Goal: Information Seeking & Learning: Compare options

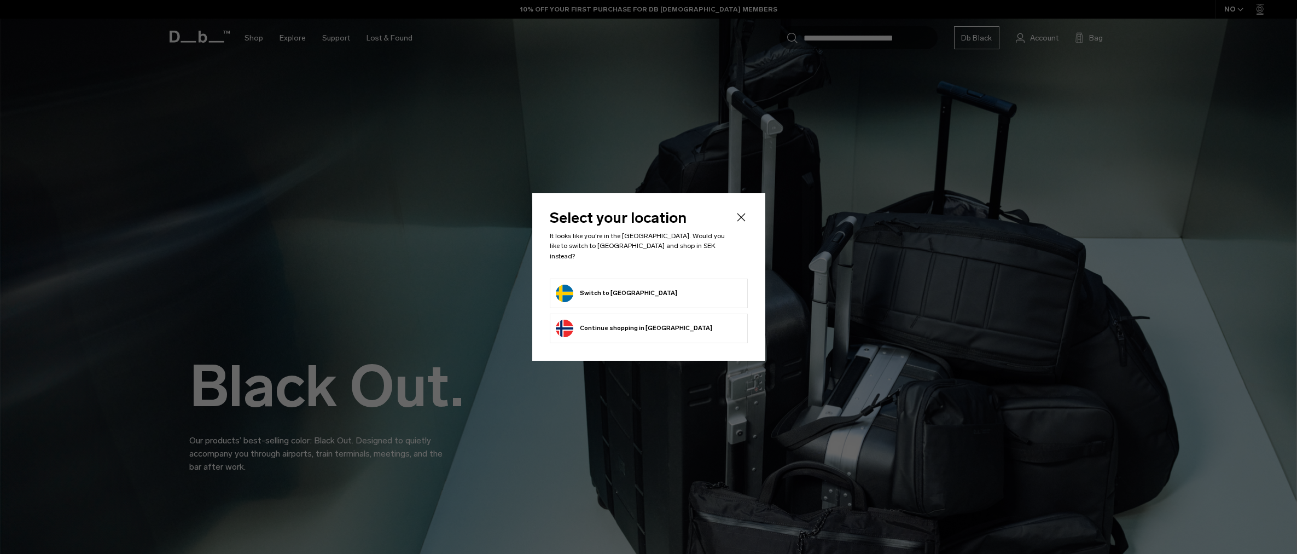
click at [680, 284] on form "Switch to Sweden" at bounding box center [649, 293] width 186 height 18
click at [596, 288] on button "Switch to Sweden" at bounding box center [616, 293] width 121 height 18
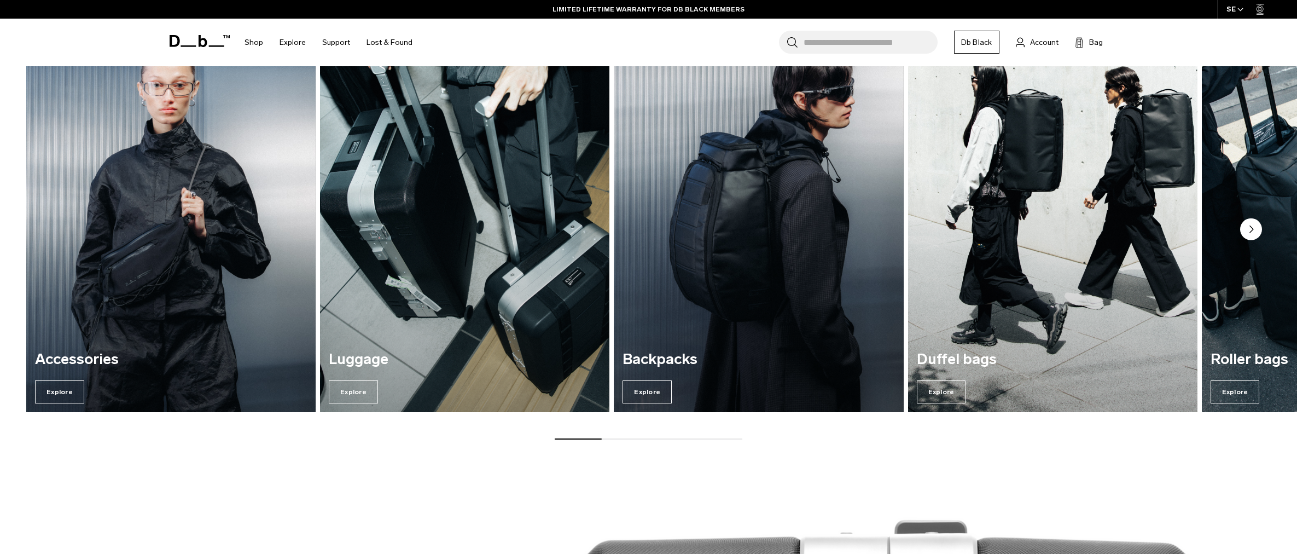
scroll to position [2014, 0]
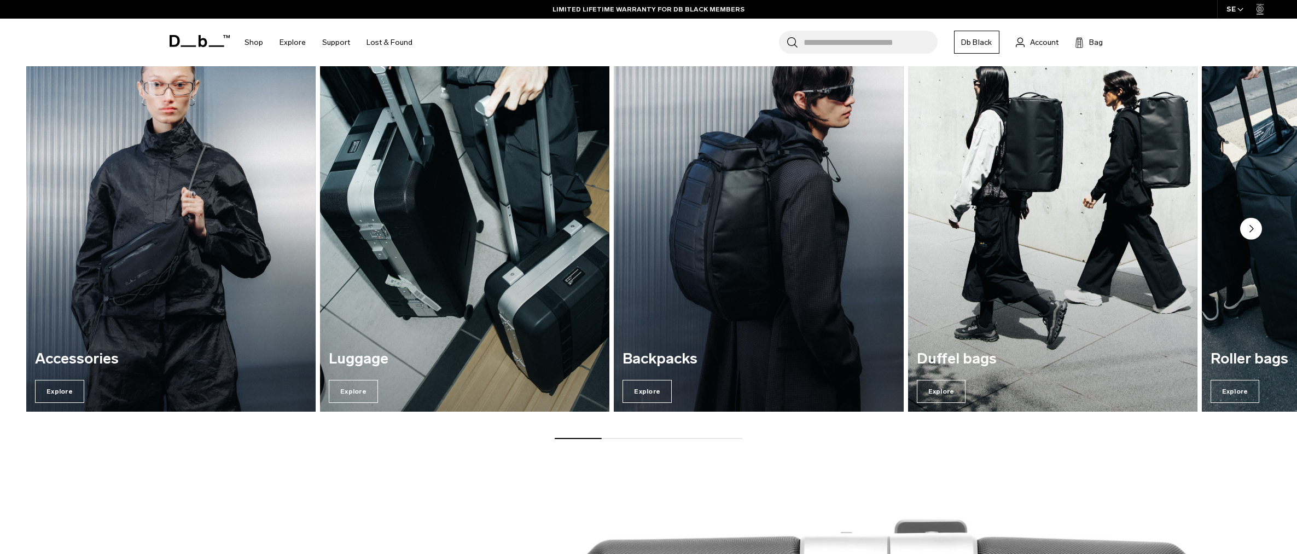
click at [1248, 232] on circle "Next slide" at bounding box center [1251, 229] width 22 height 22
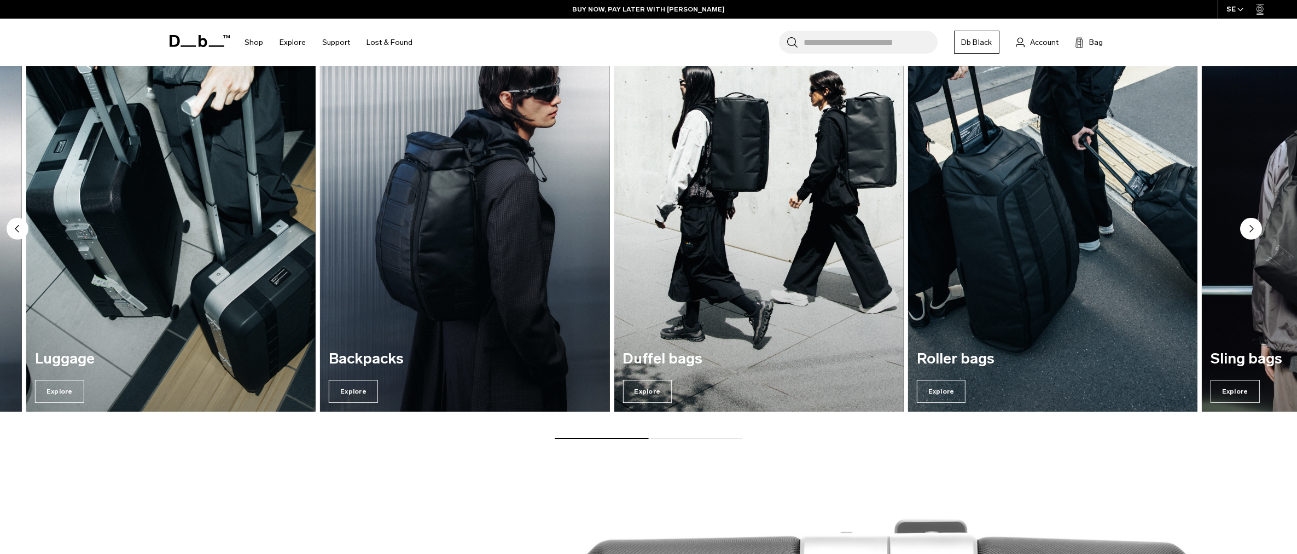
click at [1248, 232] on circle "Next slide" at bounding box center [1251, 229] width 22 height 22
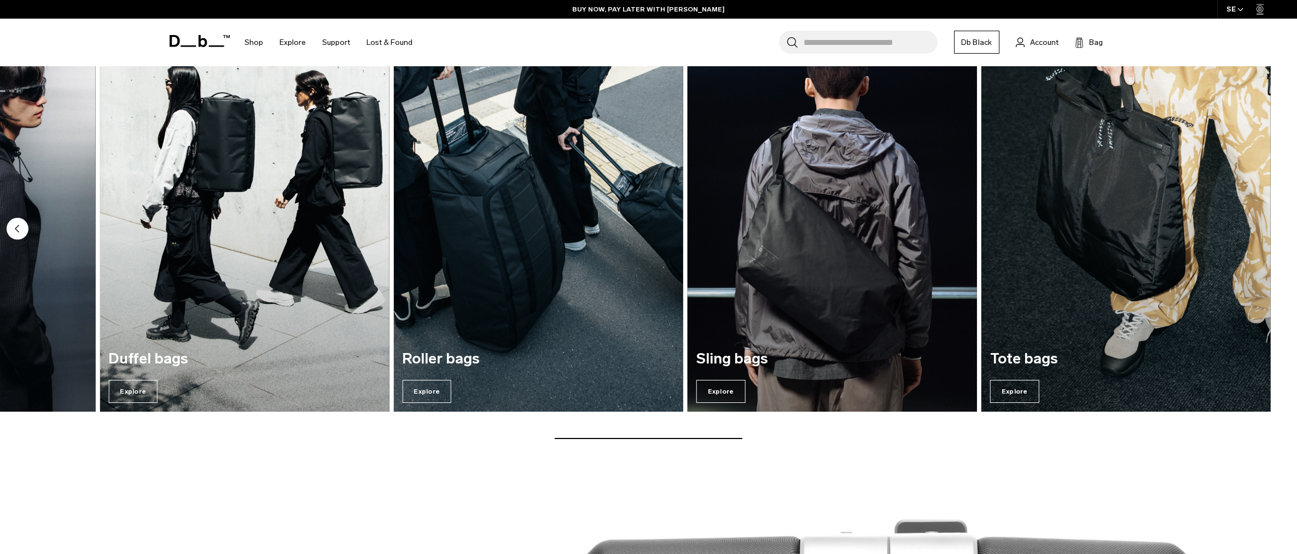
click at [841, 291] on img "6 / 7" at bounding box center [832, 216] width 298 height 403
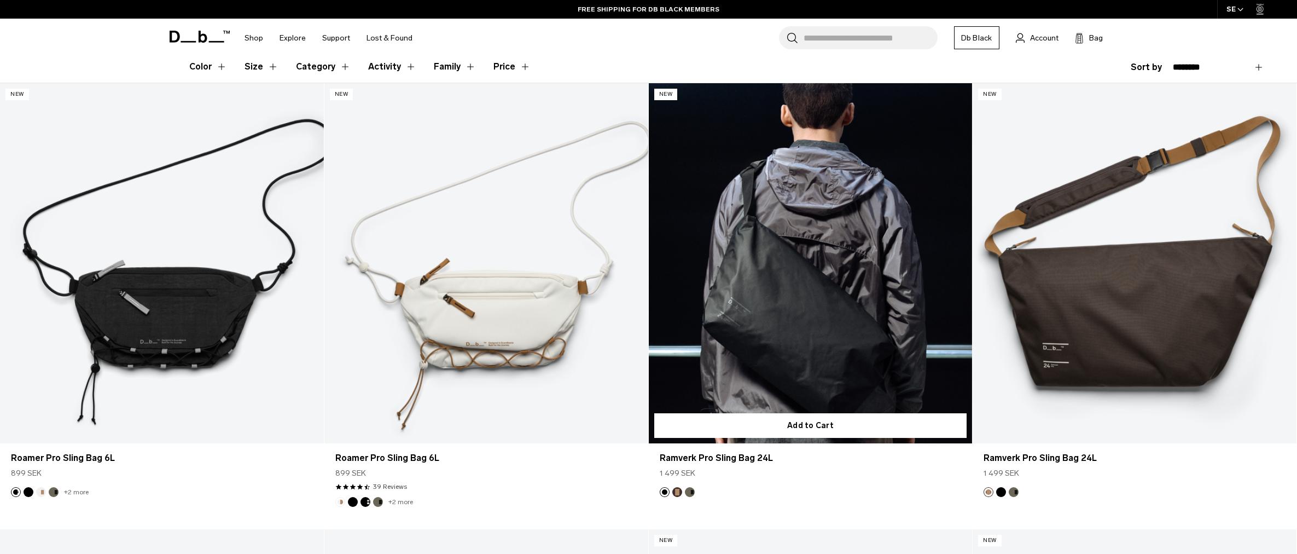
scroll to position [223, 0]
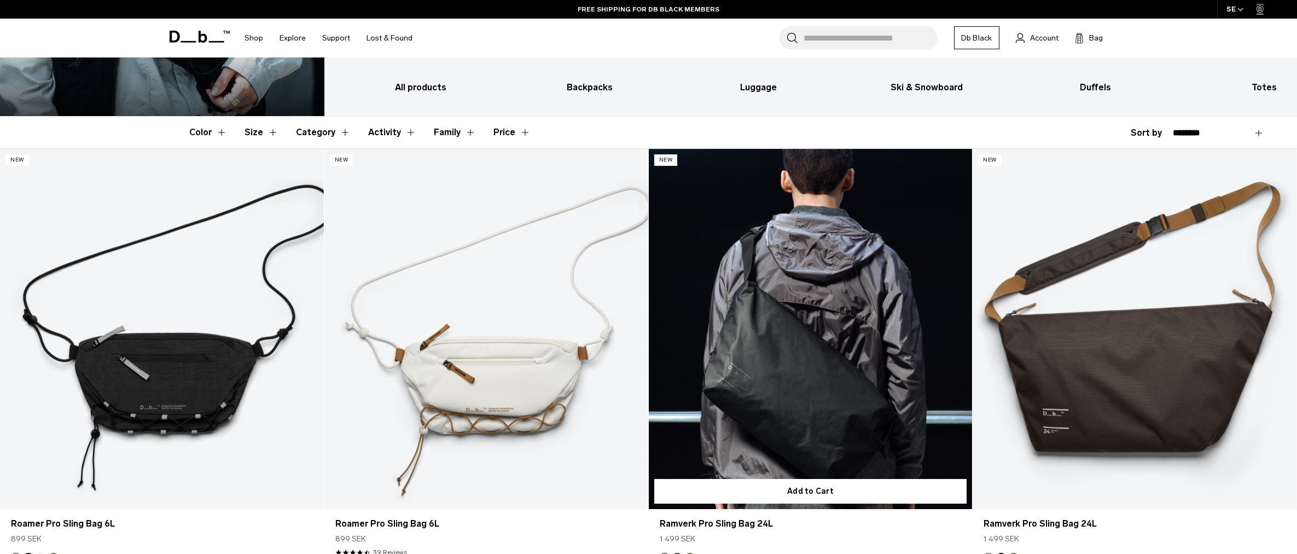
click at [815, 369] on link "Ramverk Pro Sling Bag 24L" at bounding box center [811, 329] width 324 height 360
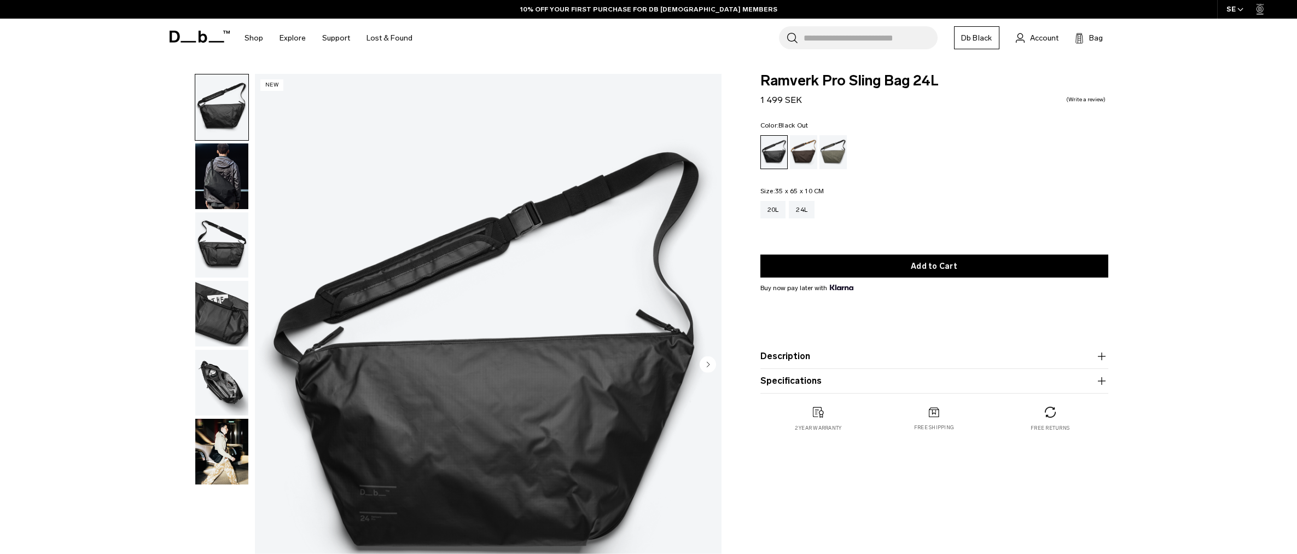
click at [709, 360] on circle "Next slide" at bounding box center [708, 364] width 16 height 16
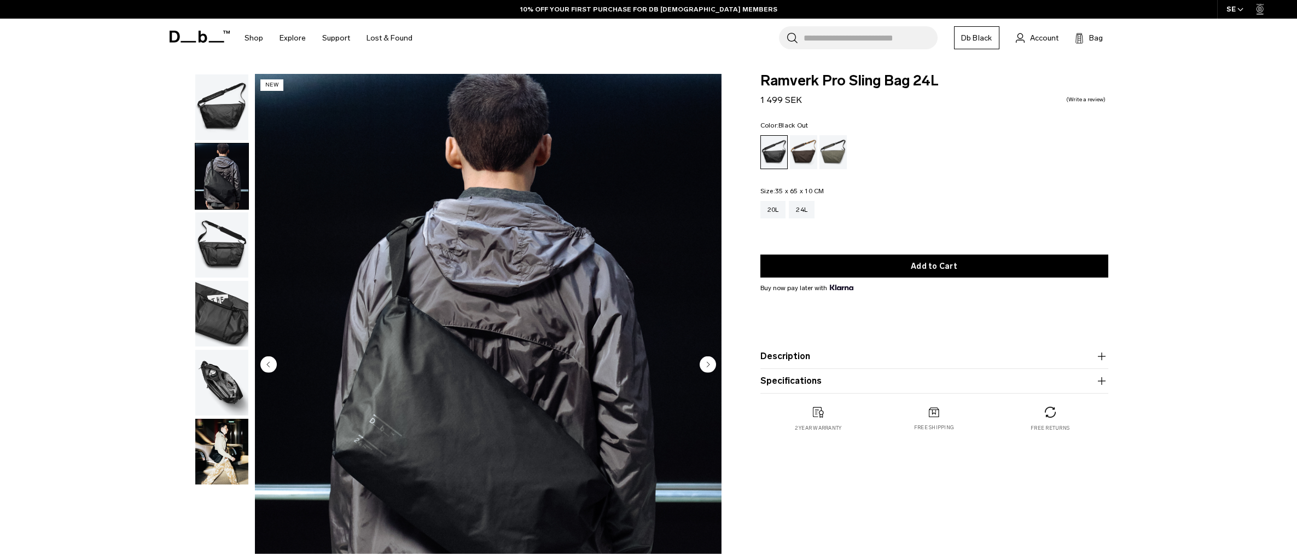
click at [708, 360] on circle "Next slide" at bounding box center [708, 364] width 16 height 16
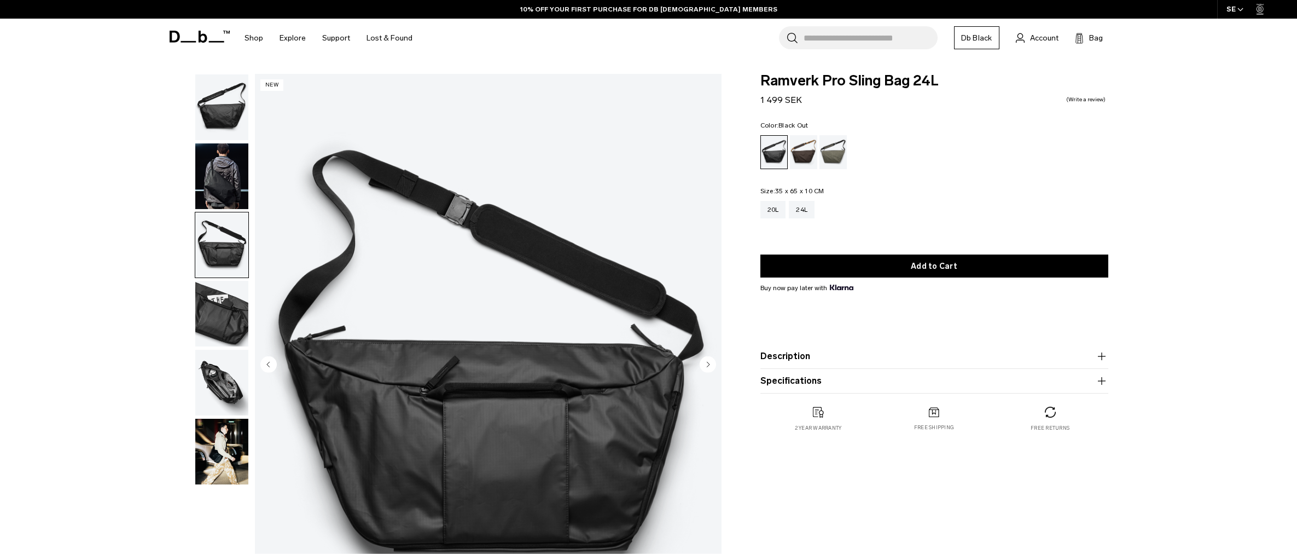
click at [708, 360] on circle "Next slide" at bounding box center [708, 364] width 16 height 16
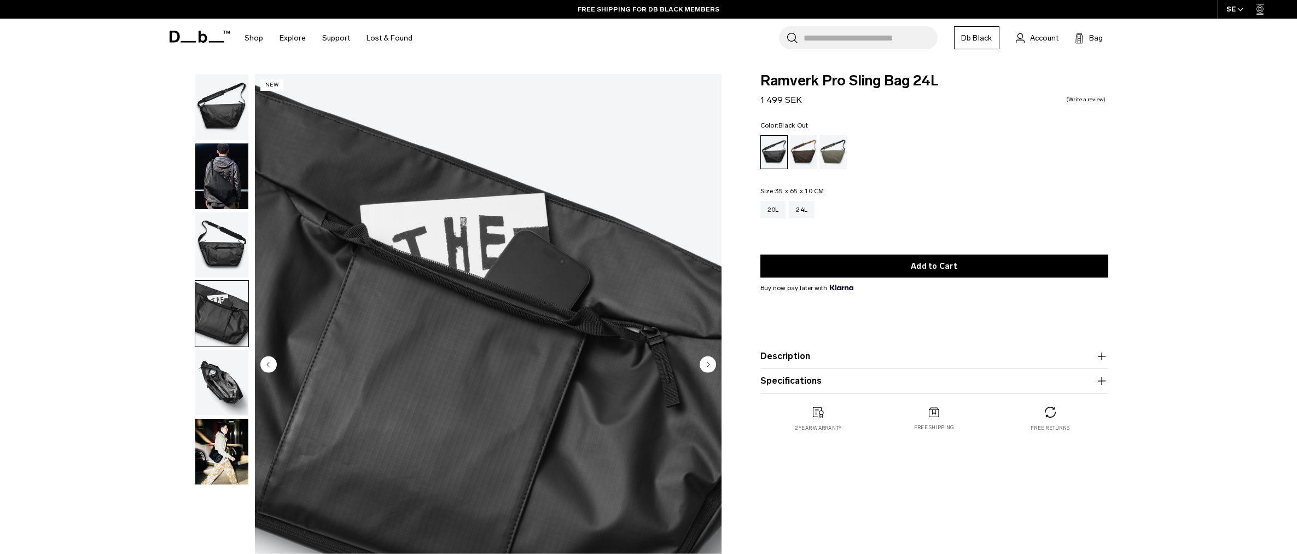
click at [708, 360] on circle "Next slide" at bounding box center [708, 364] width 16 height 16
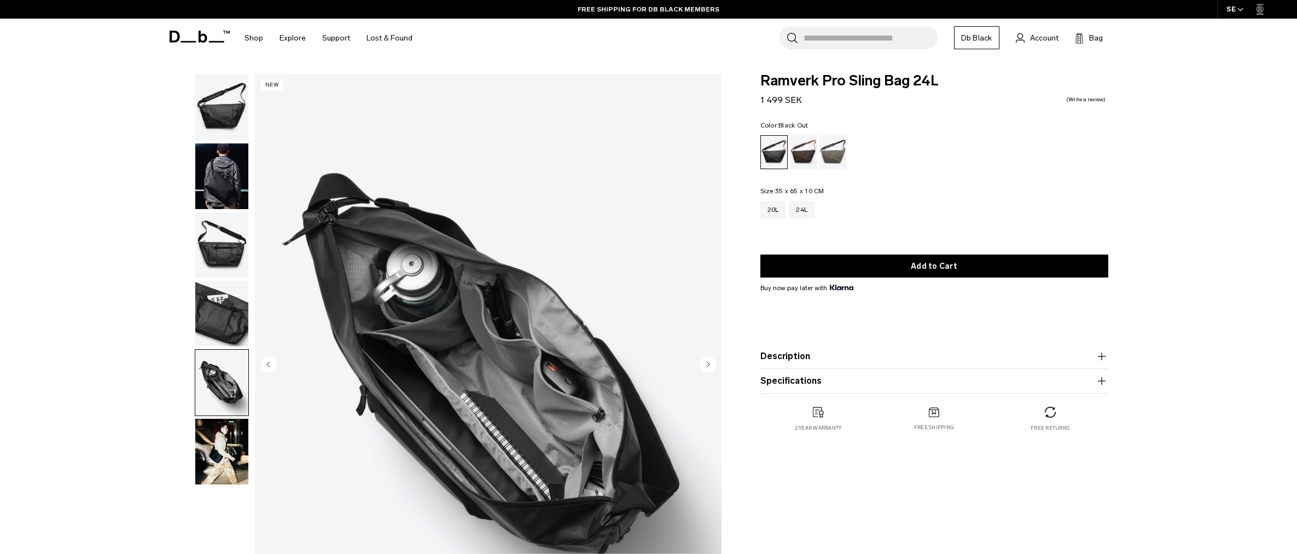
click at [708, 360] on circle "Next slide" at bounding box center [708, 364] width 16 height 16
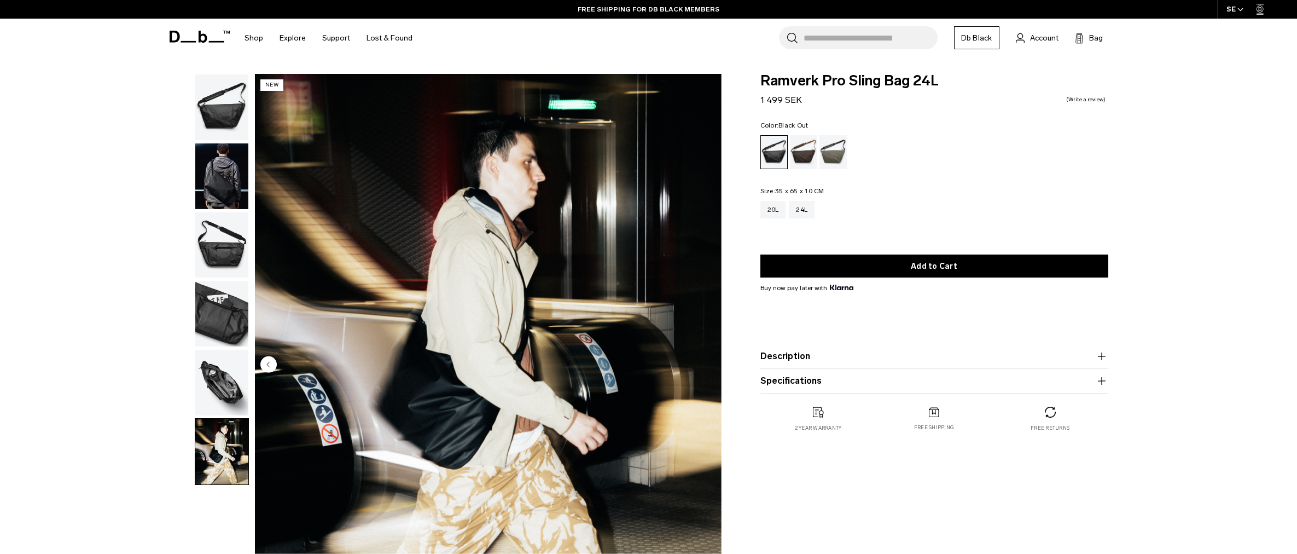
click at [708, 360] on img "6 / 6" at bounding box center [488, 365] width 467 height 583
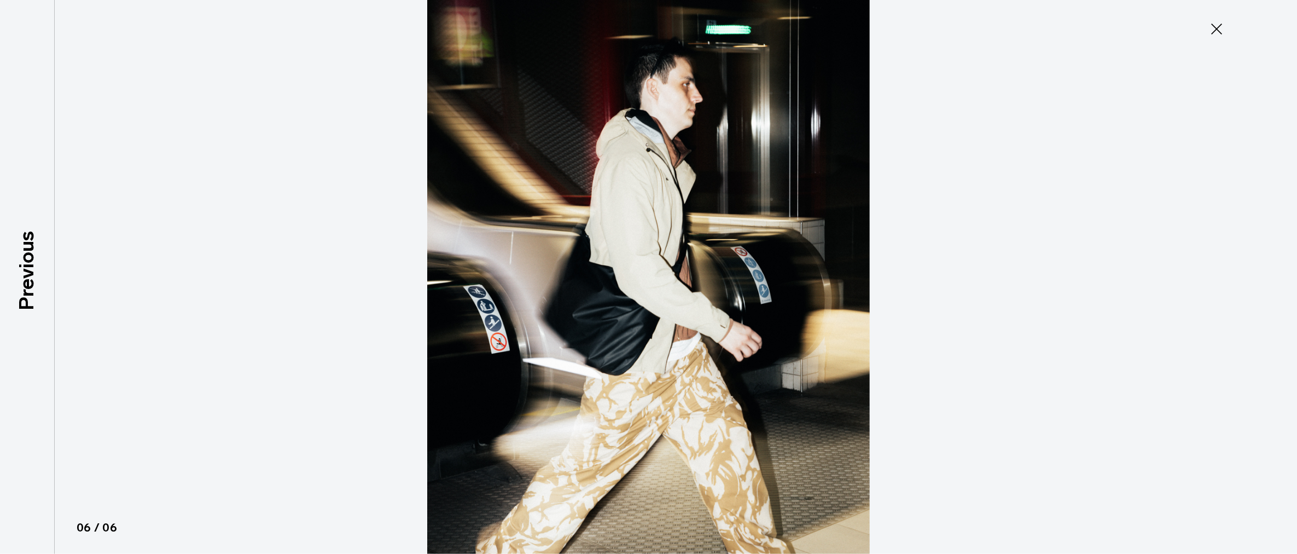
click at [708, 360] on img at bounding box center [649, 277] width 492 height 554
click at [1217, 28] on icon at bounding box center [1216, 29] width 11 height 11
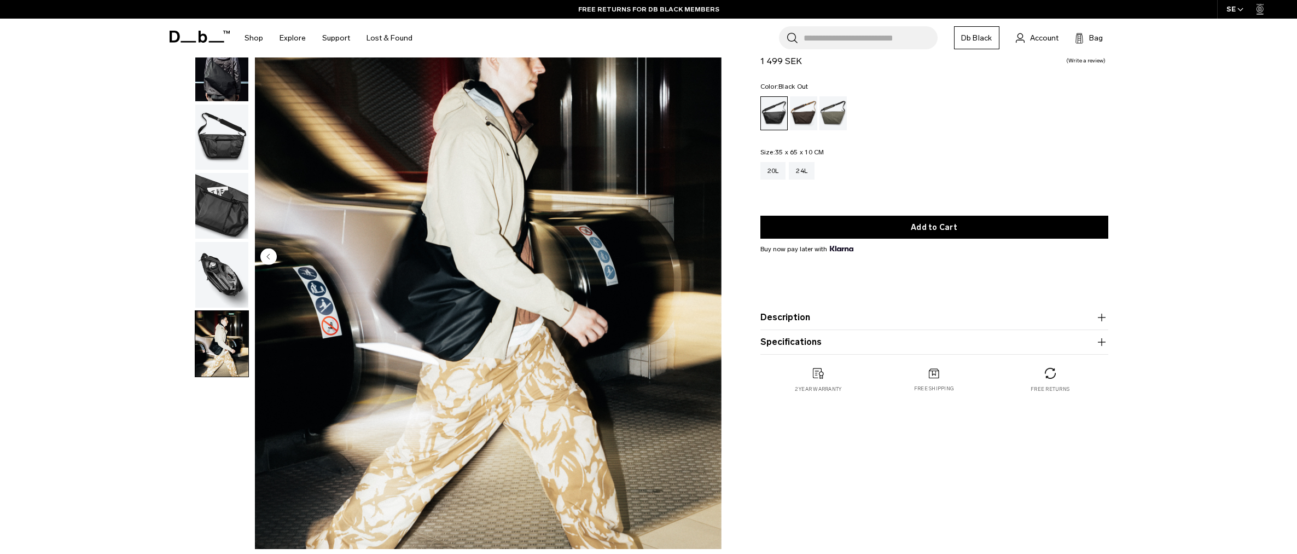
scroll to position [101, 0]
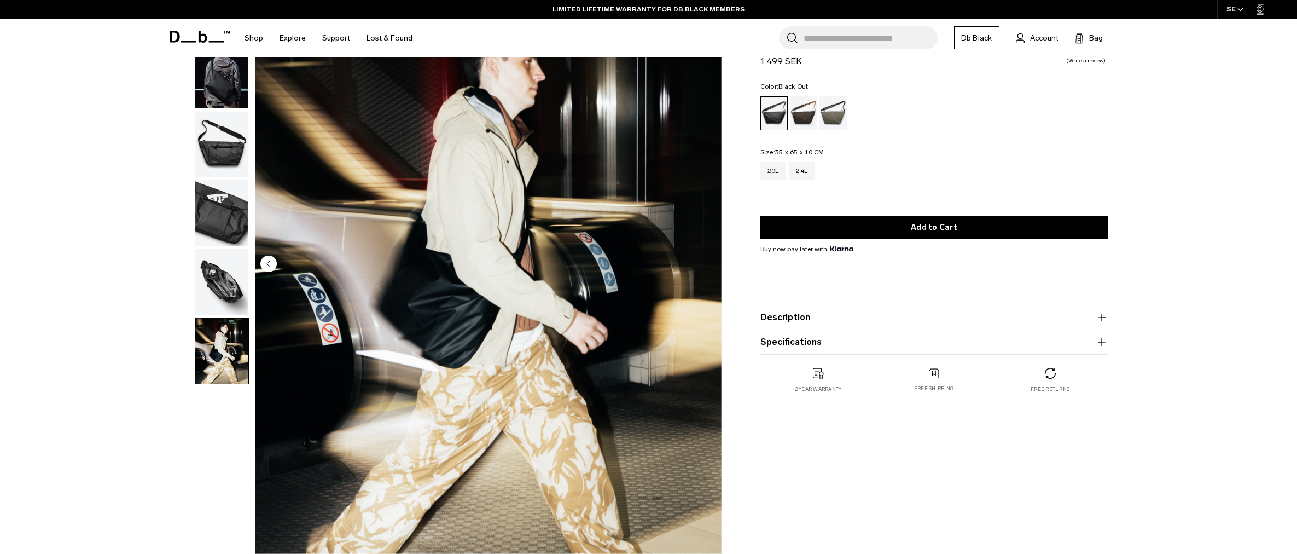
click at [208, 286] on img "button" at bounding box center [221, 282] width 53 height 66
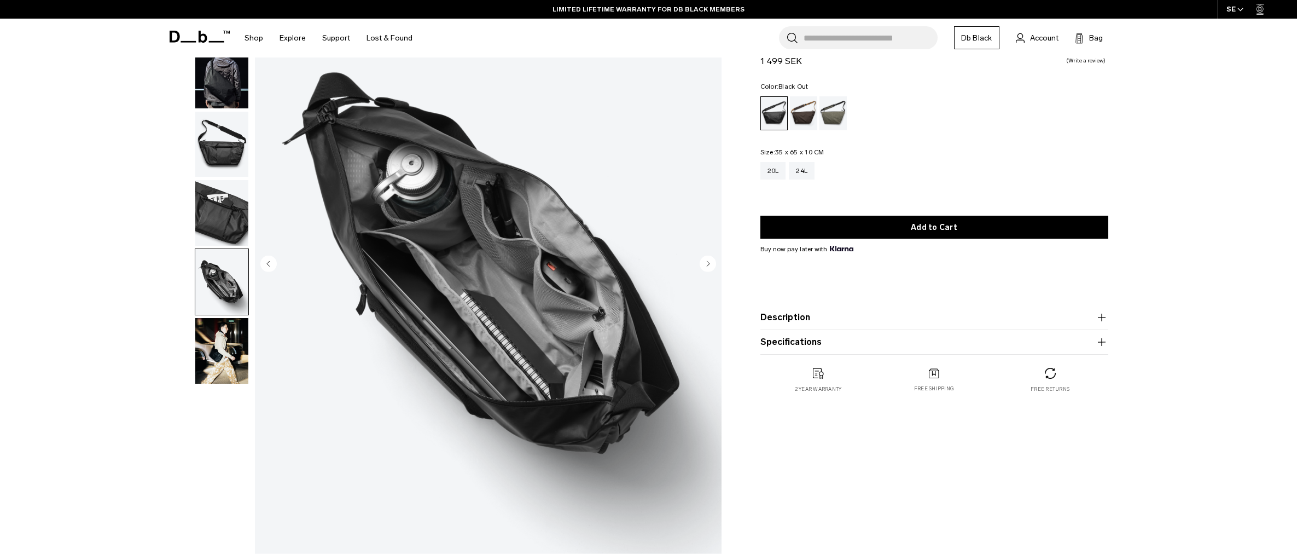
click at [823, 315] on button "Description" at bounding box center [934, 317] width 348 height 13
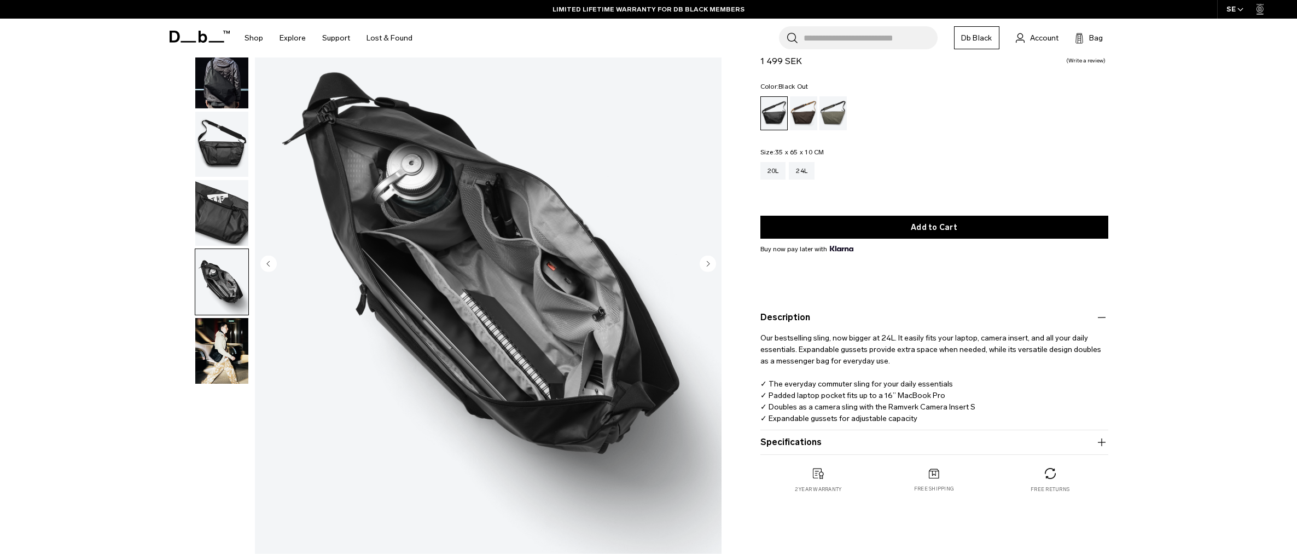
click at [831, 340] on p "Our bestselling sling, now bigger at 24L. It easily fits your laptop, camera in…" at bounding box center [934, 374] width 348 height 100
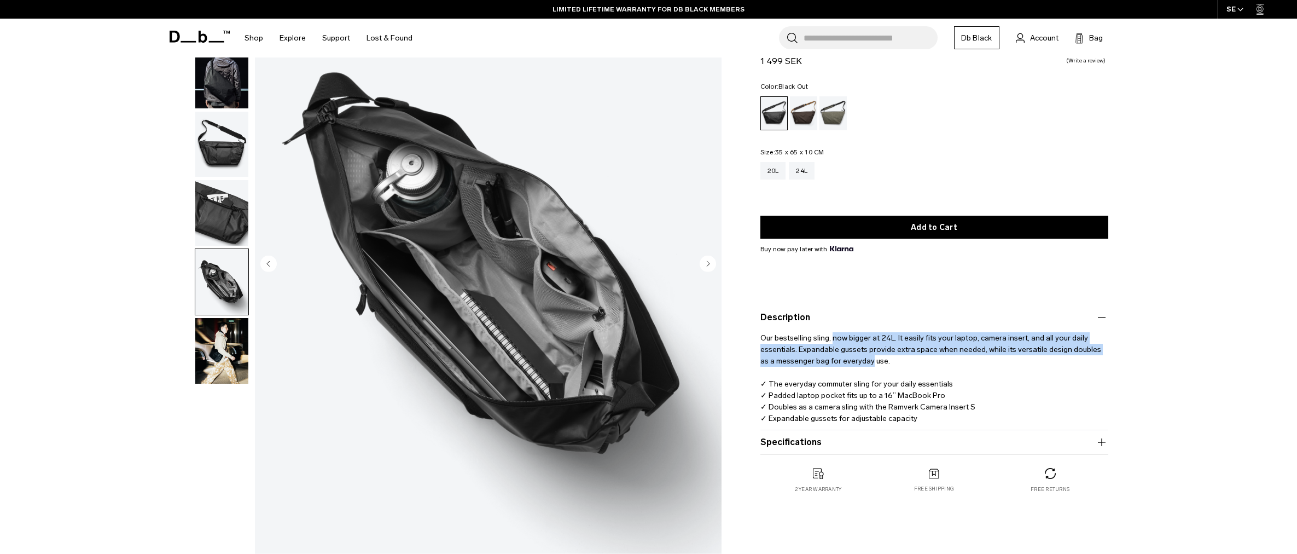
drag, startPoint x: 831, startPoint y: 340, endPoint x: 837, endPoint y: 363, distance: 24.3
click at [837, 363] on p "Our bestselling sling, now bigger at 24L. It easily fits your laptop, camera in…" at bounding box center [934, 374] width 348 height 100
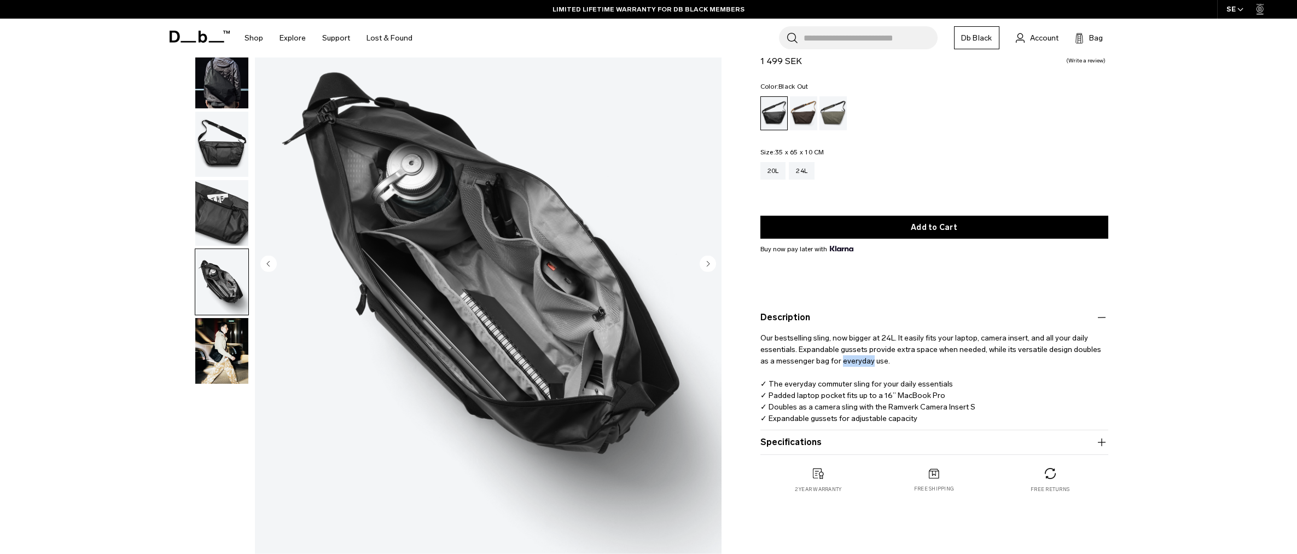
click at [837, 363] on p "Our bestselling sling, now bigger at 24L. It easily fits your laptop, camera in…" at bounding box center [934, 374] width 348 height 100
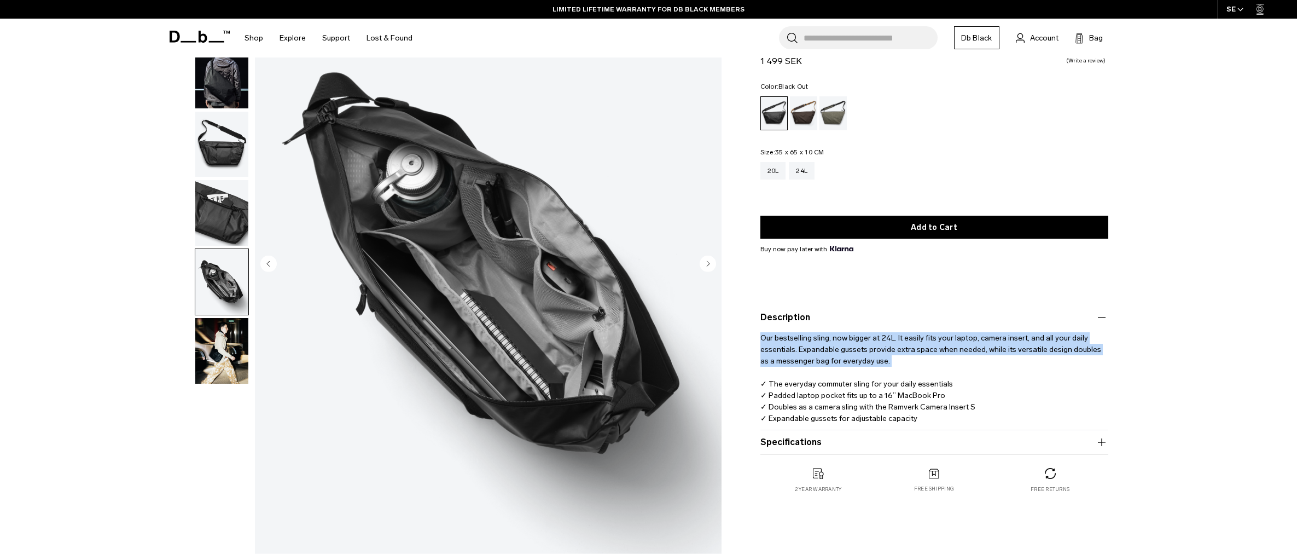
click at [837, 363] on p "Our bestselling sling, now bigger at 24L. It easily fits your laptop, camera in…" at bounding box center [934, 374] width 348 height 100
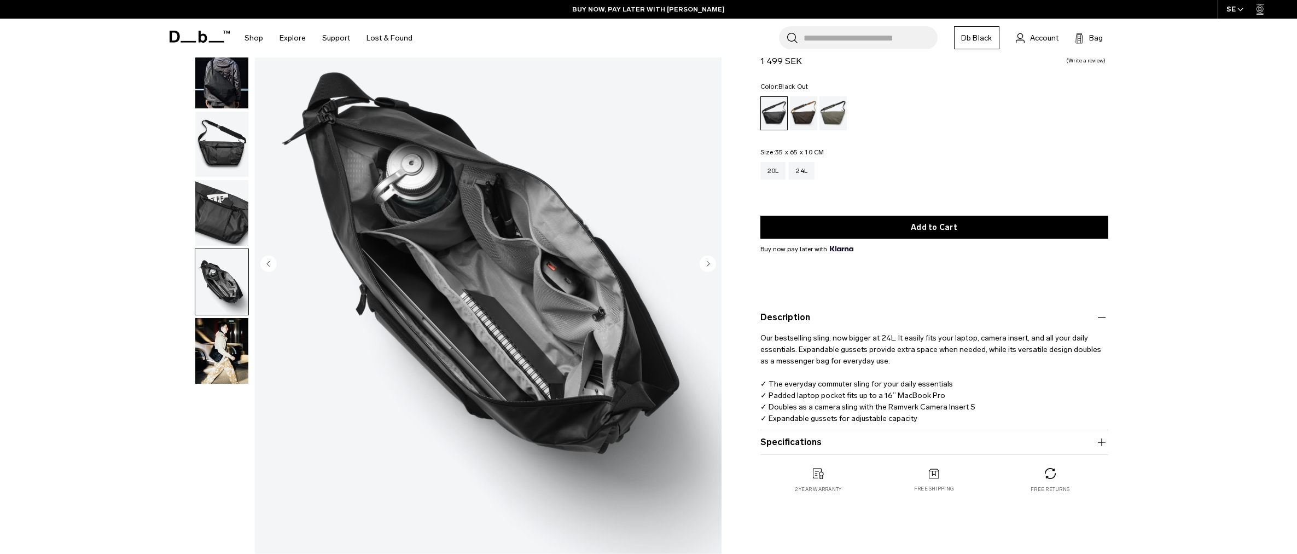
click at [899, 338] on p "Our bestselling sling, now bigger at 24L. It easily fits your laptop, camera in…" at bounding box center [934, 374] width 348 height 100
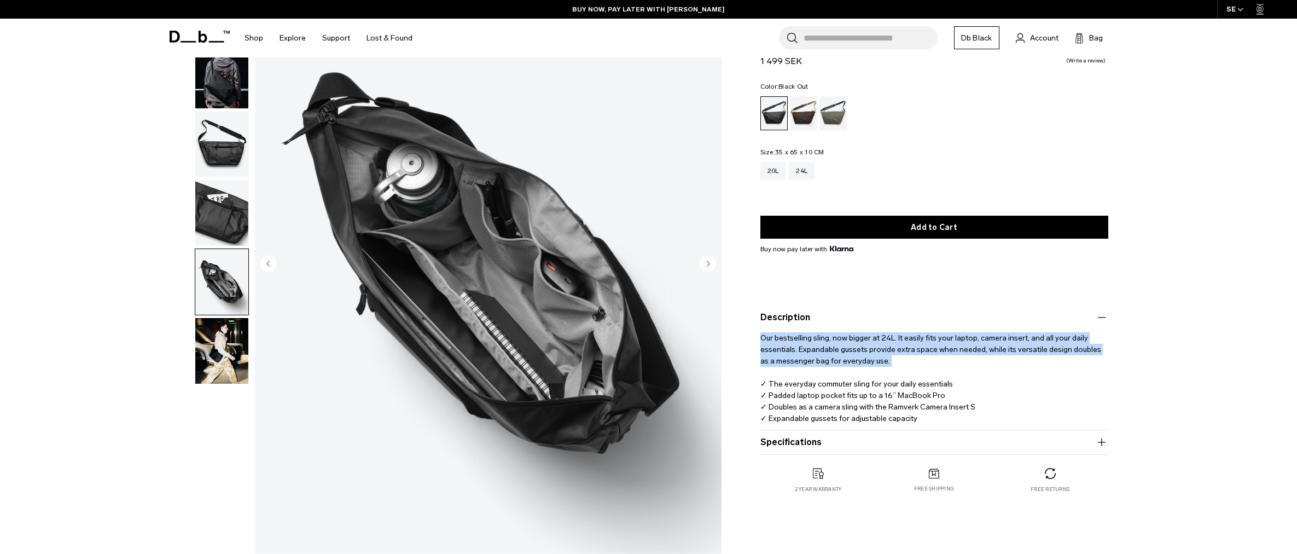
click at [899, 338] on p "Our bestselling sling, now bigger at 24L. It easily fits your laptop, camera in…" at bounding box center [934, 374] width 348 height 100
click at [773, 353] on p "Our bestselling sling, now bigger at 24L. It easily fits your laptop, camera in…" at bounding box center [934, 374] width 348 height 100
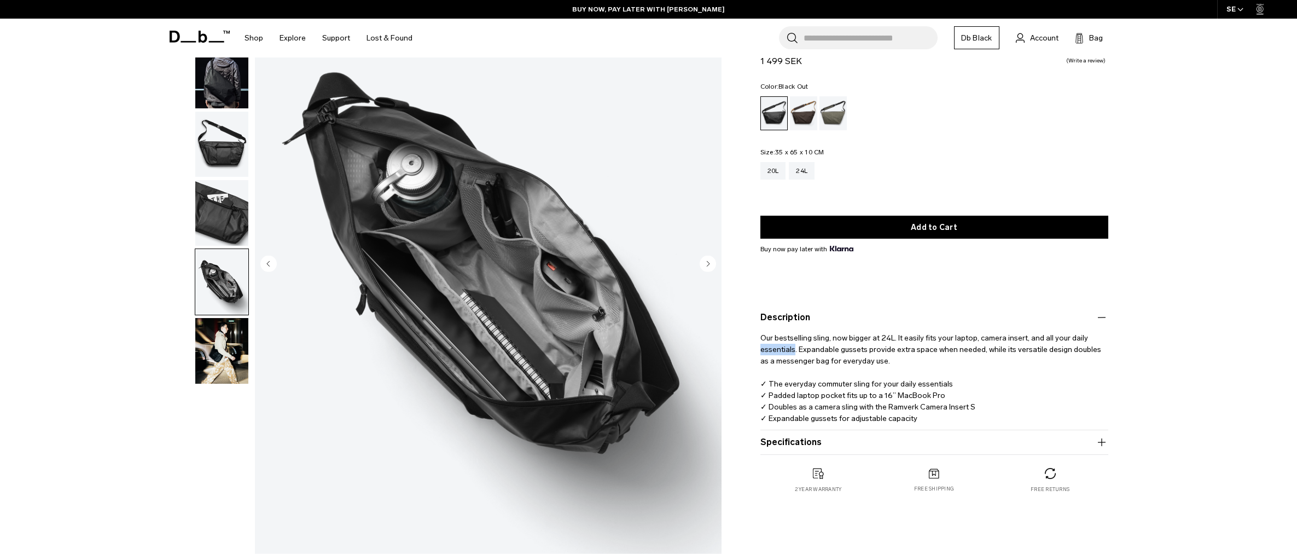
click at [773, 353] on p "Our bestselling sling, now bigger at 24L. It easily fits your laptop, camera in…" at bounding box center [934, 374] width 348 height 100
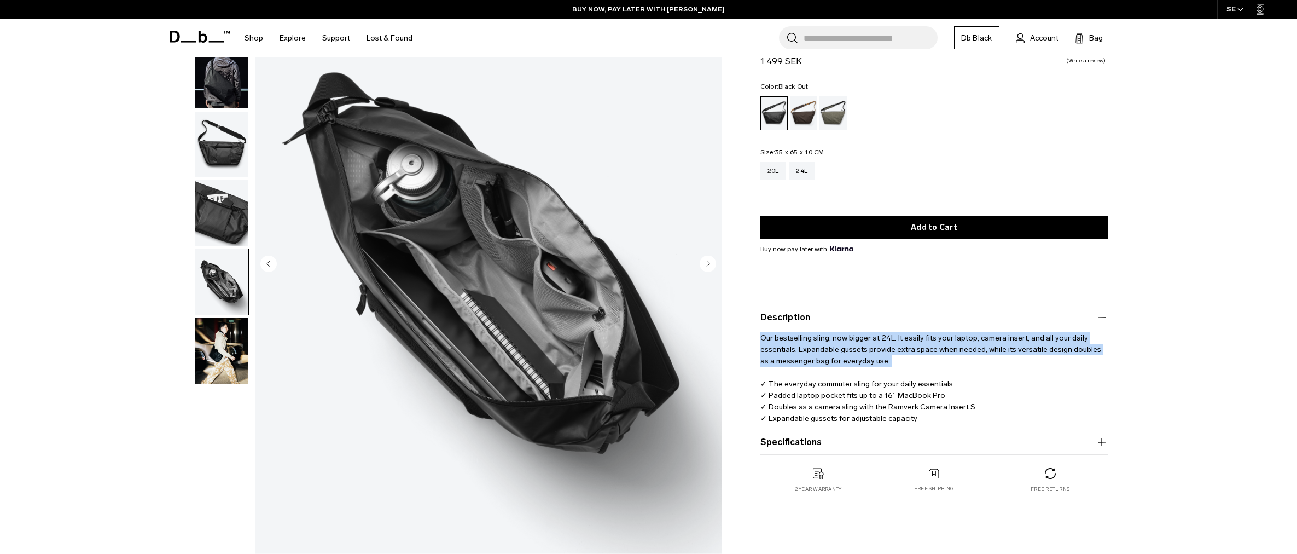
click at [773, 353] on p "Our bestselling sling, now bigger at 24L. It easily fits your laptop, camera in…" at bounding box center [934, 374] width 348 height 100
click at [789, 356] on p "Our bestselling sling, now bigger at 24L. It easily fits your laptop, camera in…" at bounding box center [934, 374] width 348 height 100
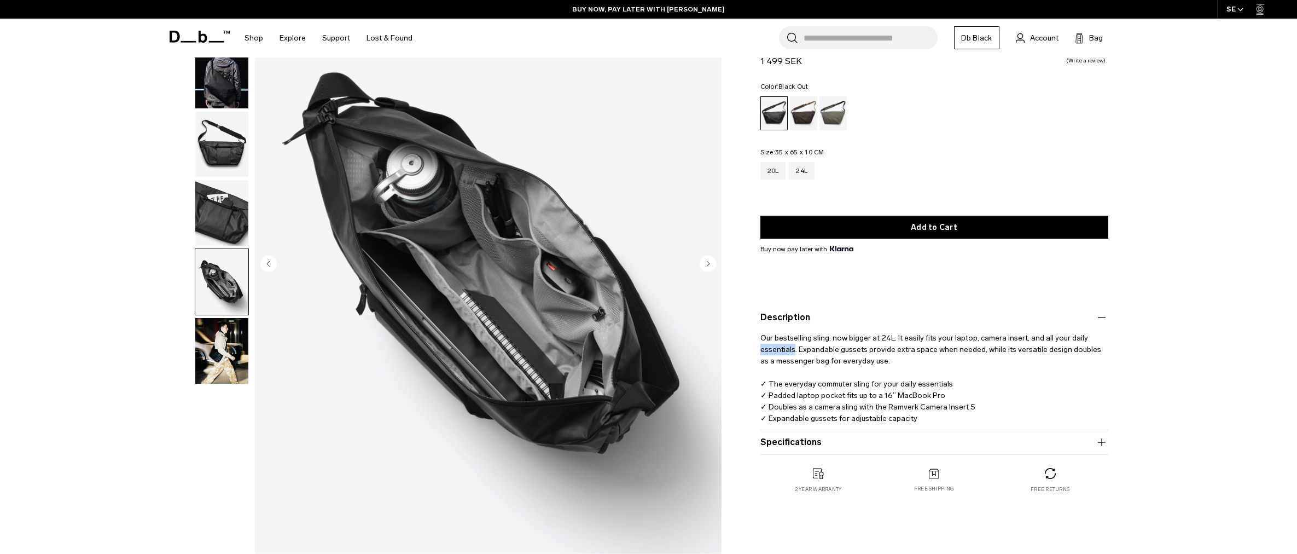
click at [789, 356] on p "Our bestselling sling, now bigger at 24L. It easily fits your laptop, camera in…" at bounding box center [934, 374] width 348 height 100
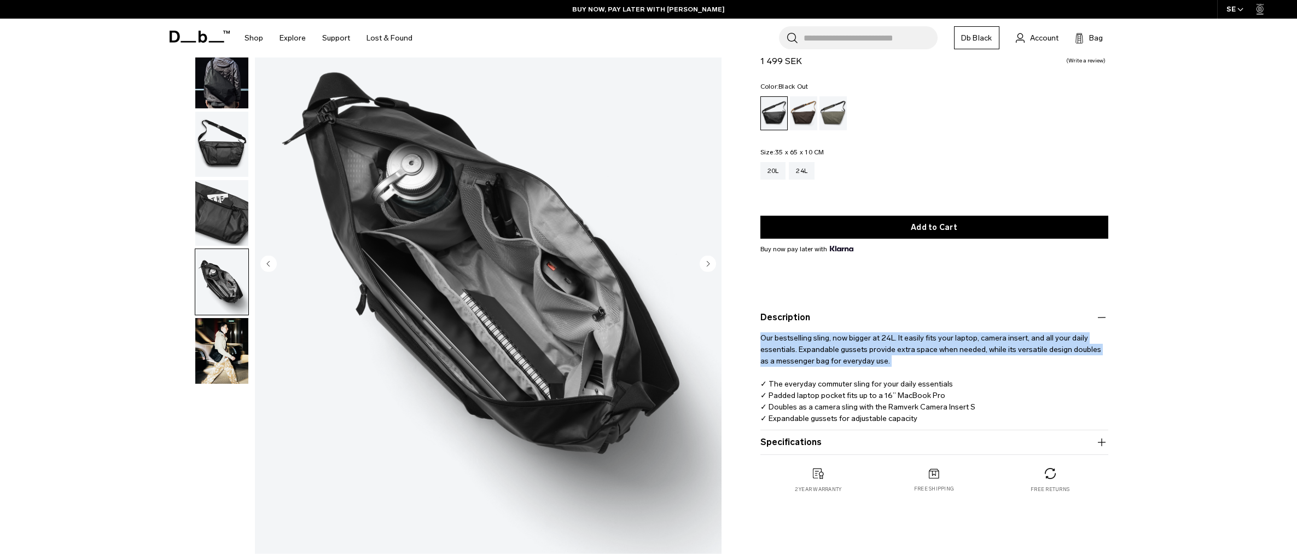
click at [789, 356] on p "Our bestselling sling, now bigger at 24L. It easily fits your laptop, camera in…" at bounding box center [934, 374] width 348 height 100
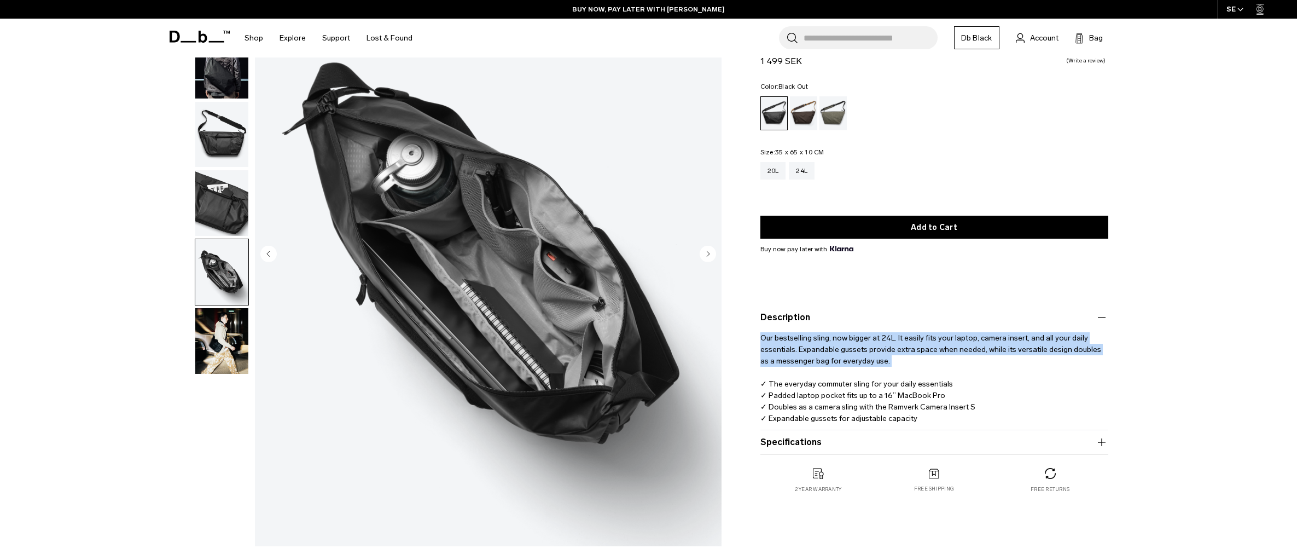
scroll to position [113, 0]
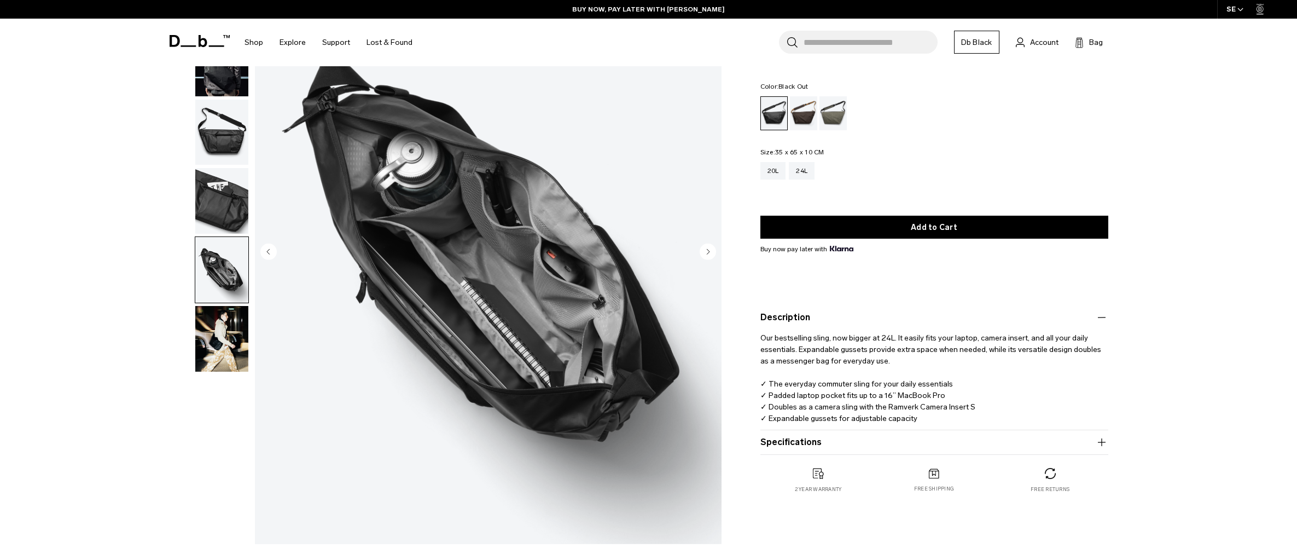
click at [796, 389] on p "Our bestselling sling, now bigger at 24L. It easily fits your laptop, camera in…" at bounding box center [934, 374] width 348 height 100
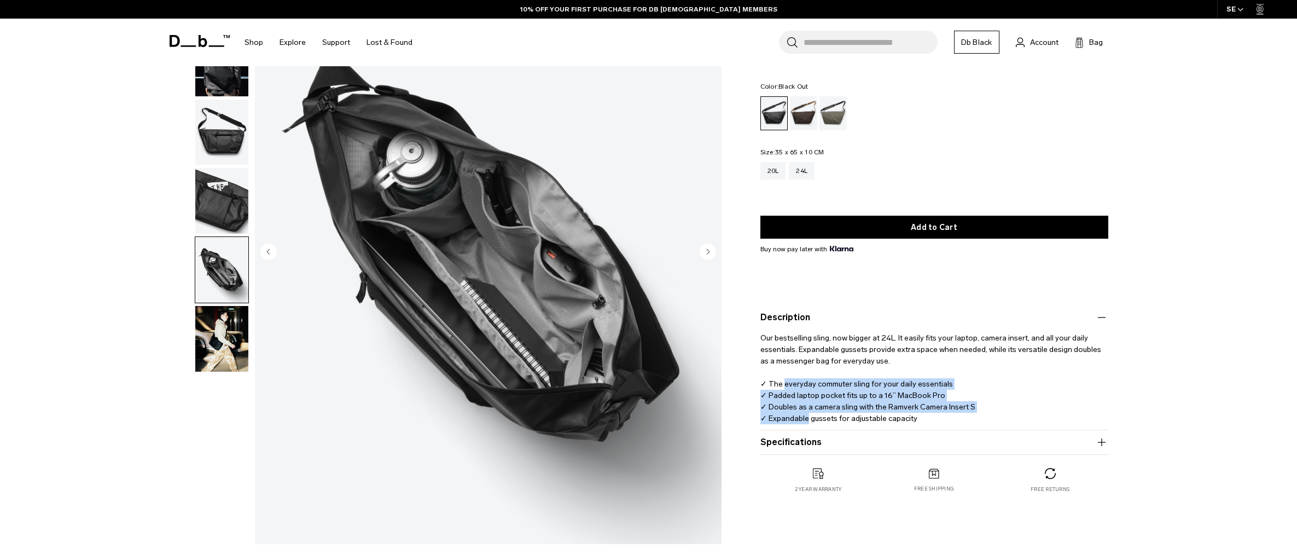
drag, startPoint x: 796, startPoint y: 389, endPoint x: 801, endPoint y: 417, distance: 28.4
click at [801, 417] on p "Our bestselling sling, now bigger at 24L. It easily fits your laptop, camera in…" at bounding box center [934, 374] width 348 height 100
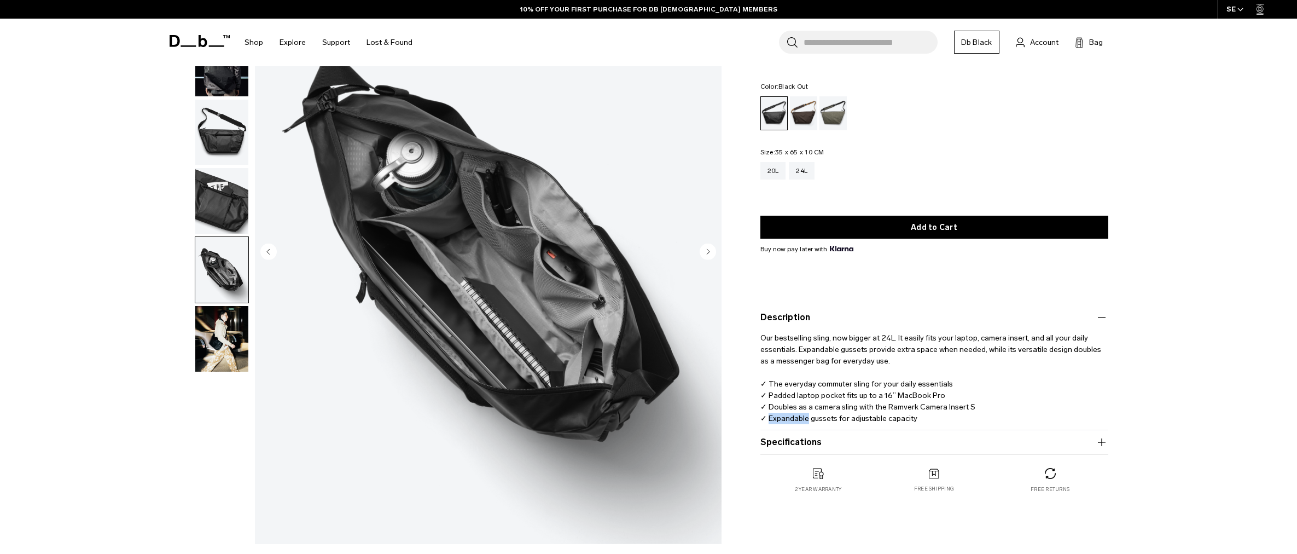
click at [801, 417] on p "Our bestselling sling, now bigger at 24L. It easily fits your laptop, camera in…" at bounding box center [934, 374] width 348 height 100
click at [476, 347] on img "5 / 6" at bounding box center [488, 252] width 467 height 583
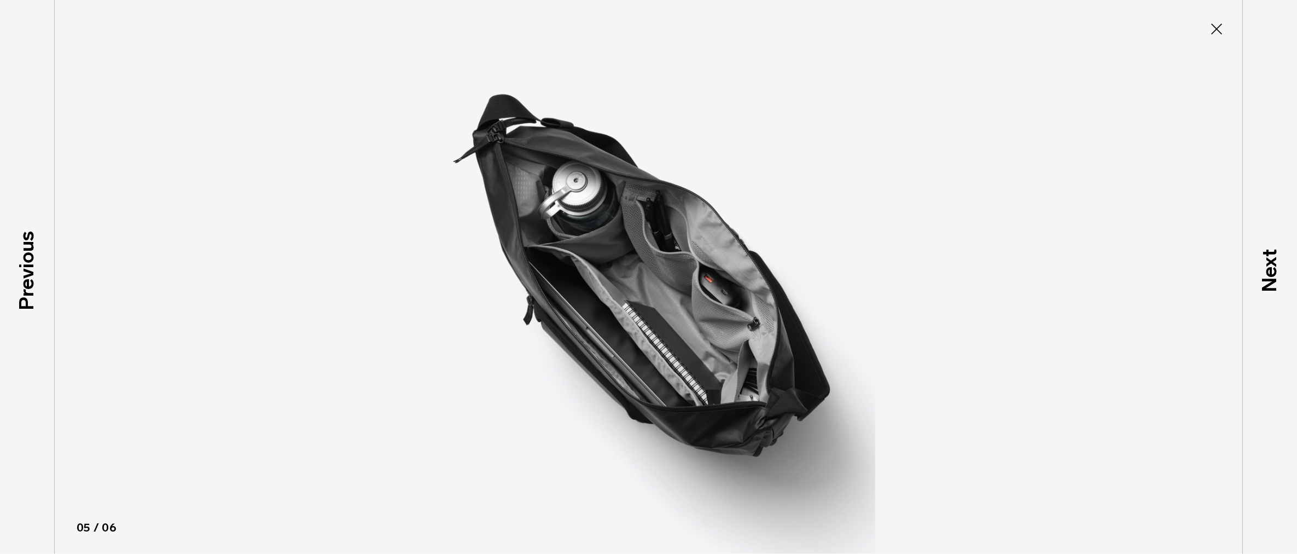
click at [708, 326] on img at bounding box center [649, 277] width 492 height 554
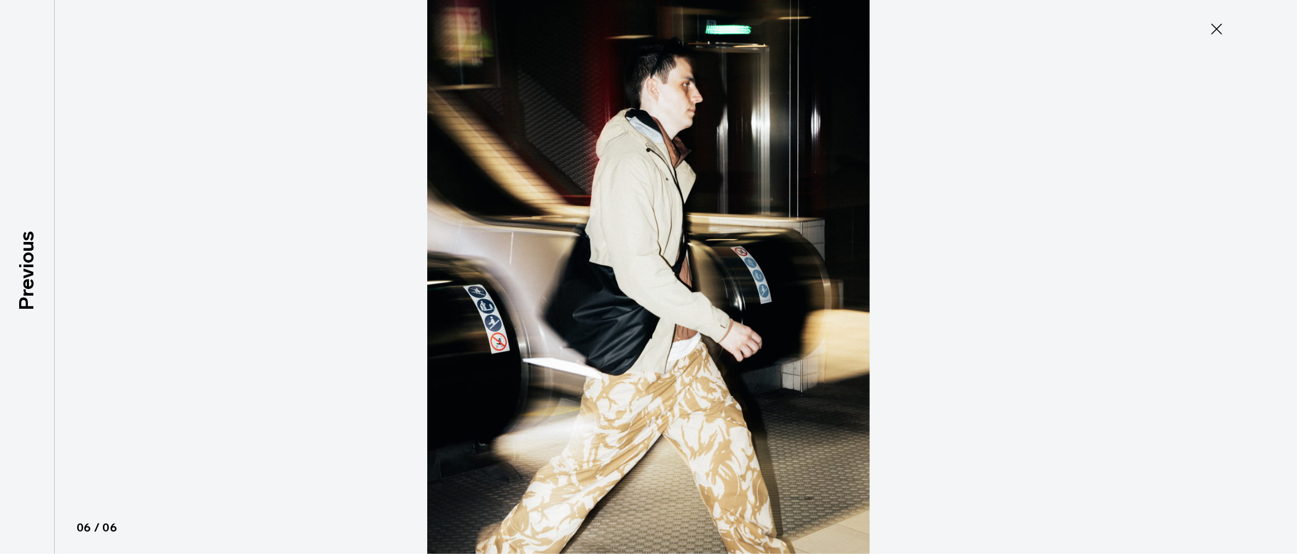
click at [595, 324] on img at bounding box center [649, 277] width 492 height 554
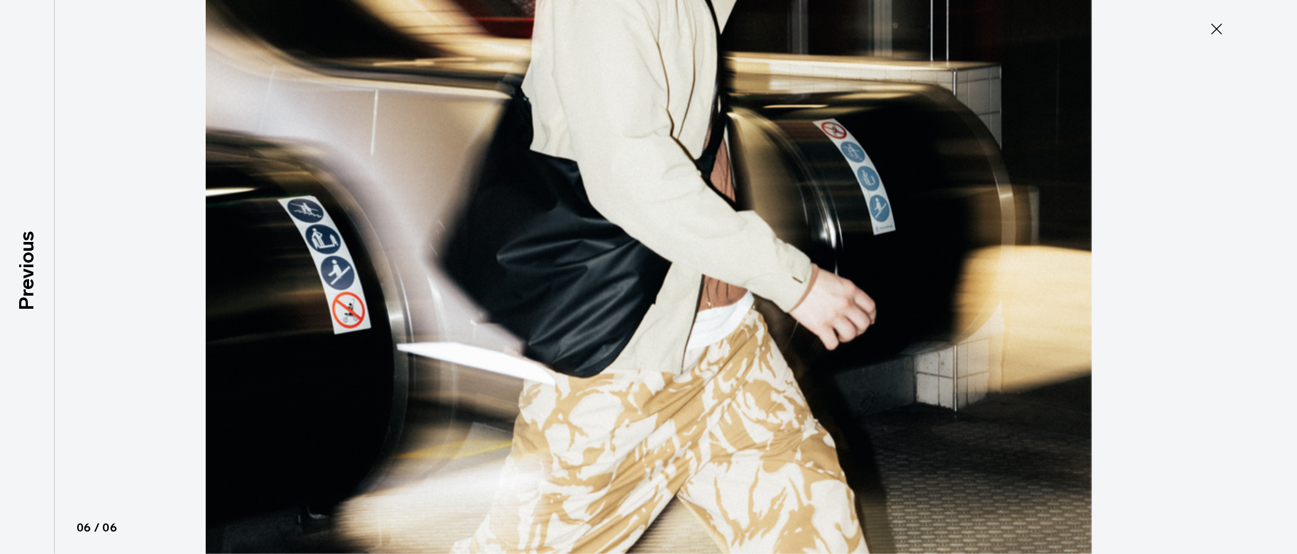
click at [595, 324] on img at bounding box center [648, 180] width 985 height 1107
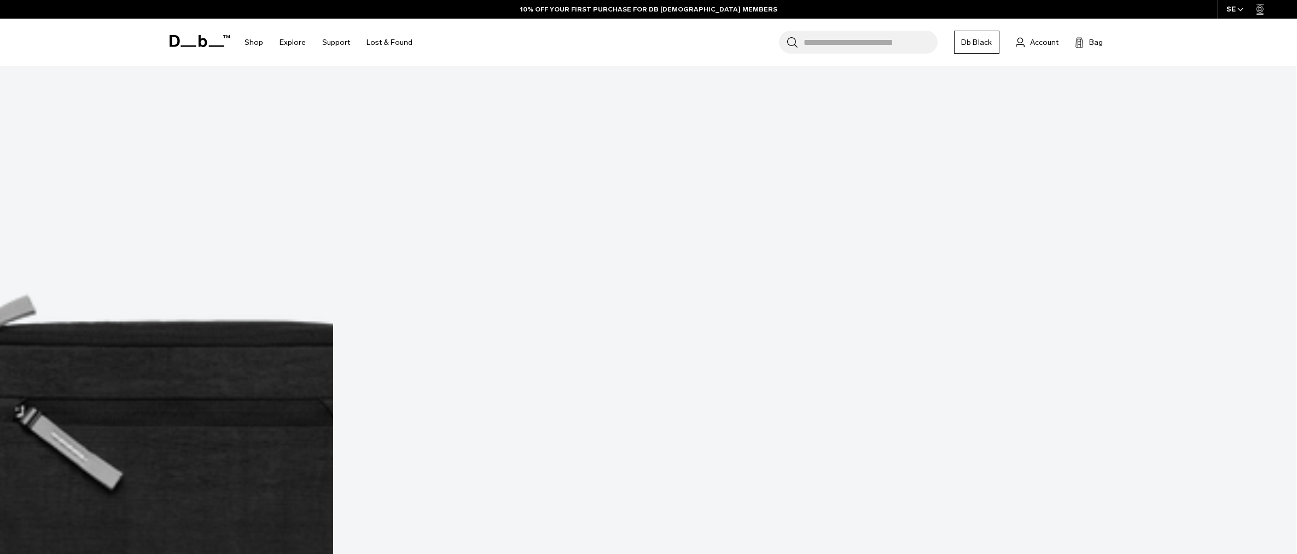
scroll to position [799, 0]
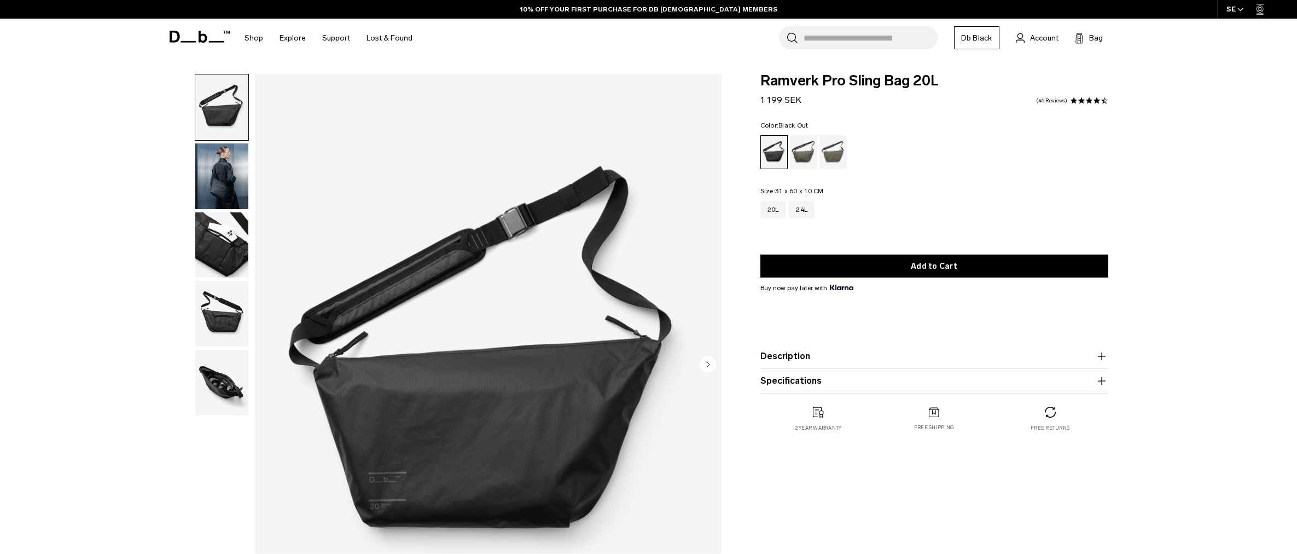
click at [228, 372] on img "button" at bounding box center [221, 383] width 53 height 66
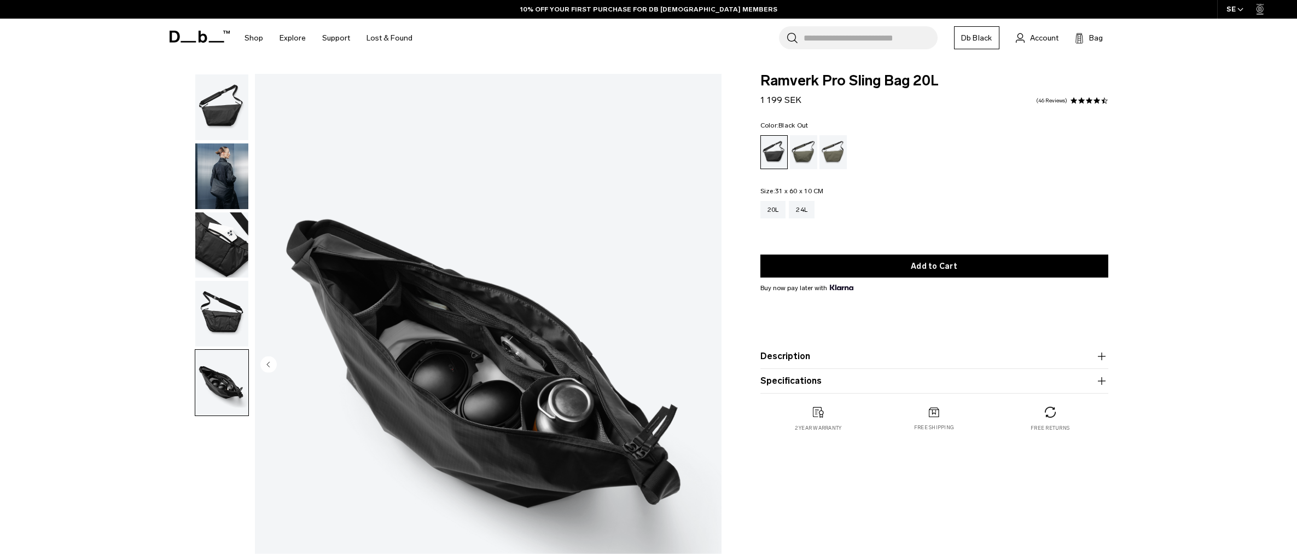
scroll to position [4, 0]
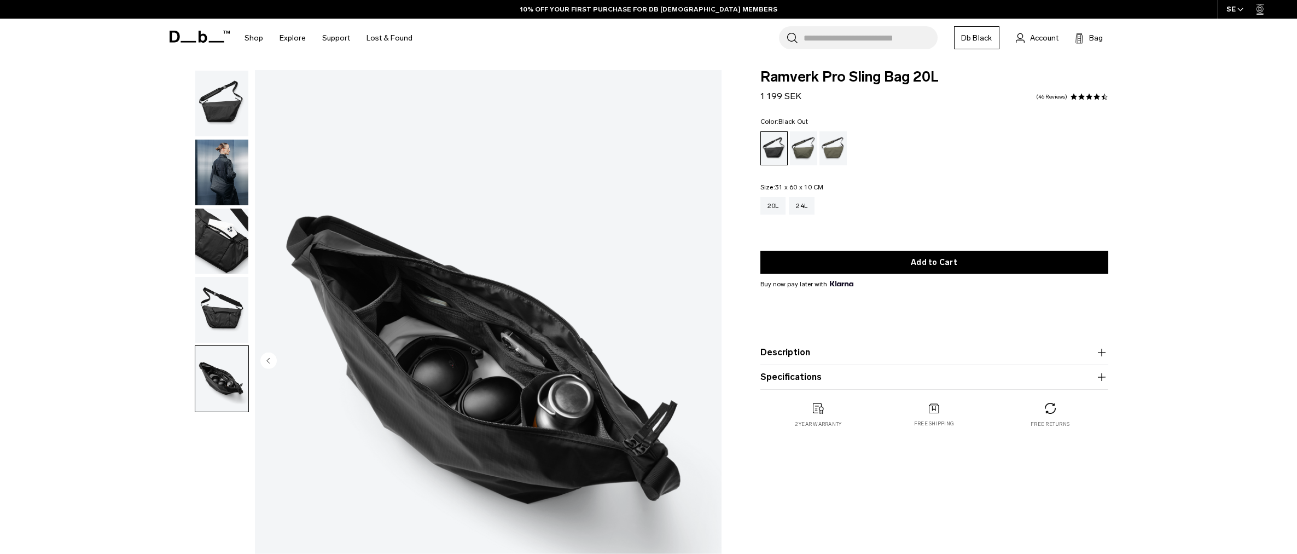
click at [797, 351] on button "Description" at bounding box center [934, 352] width 348 height 13
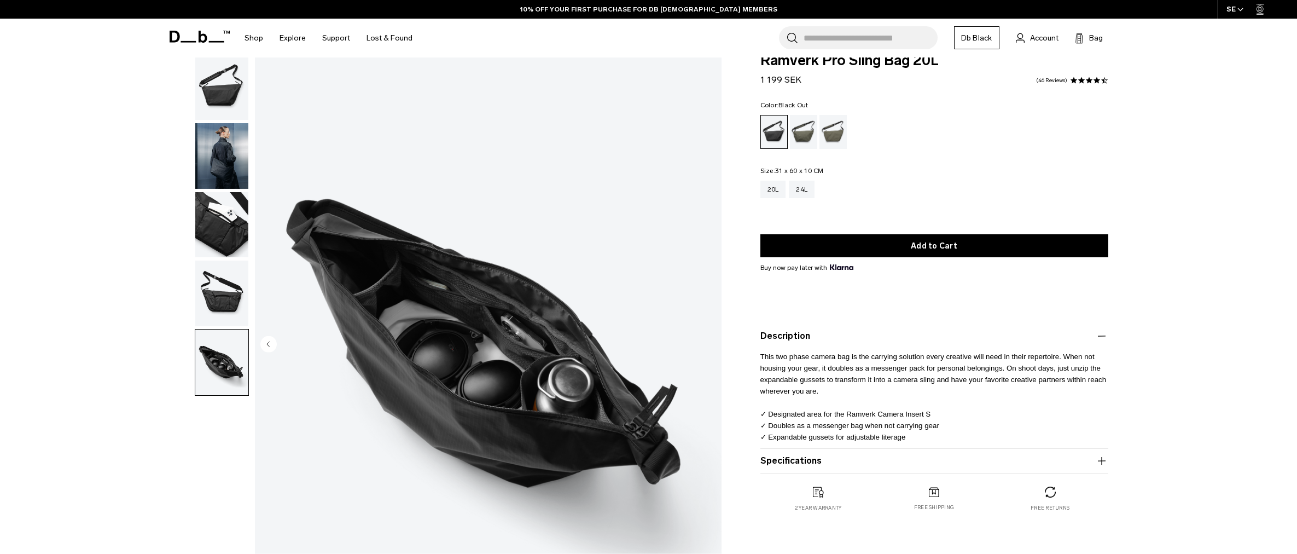
scroll to position [22, 0]
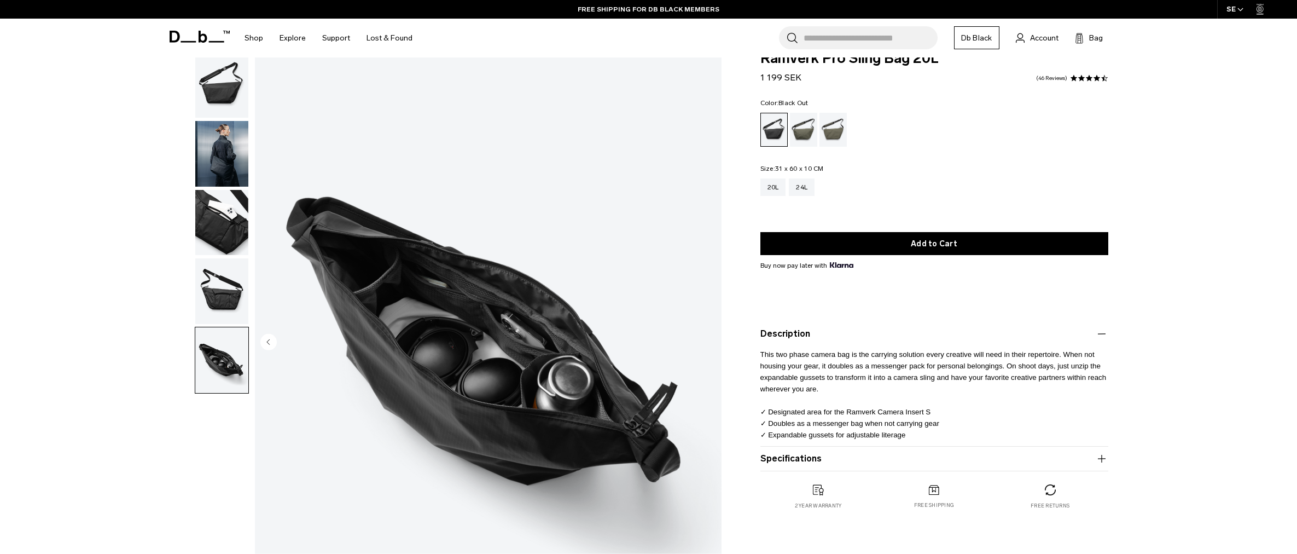
click at [814, 355] on span "This two phase camera bag is the carrying solution every creative will need in …" at bounding box center [933, 394] width 346 height 89
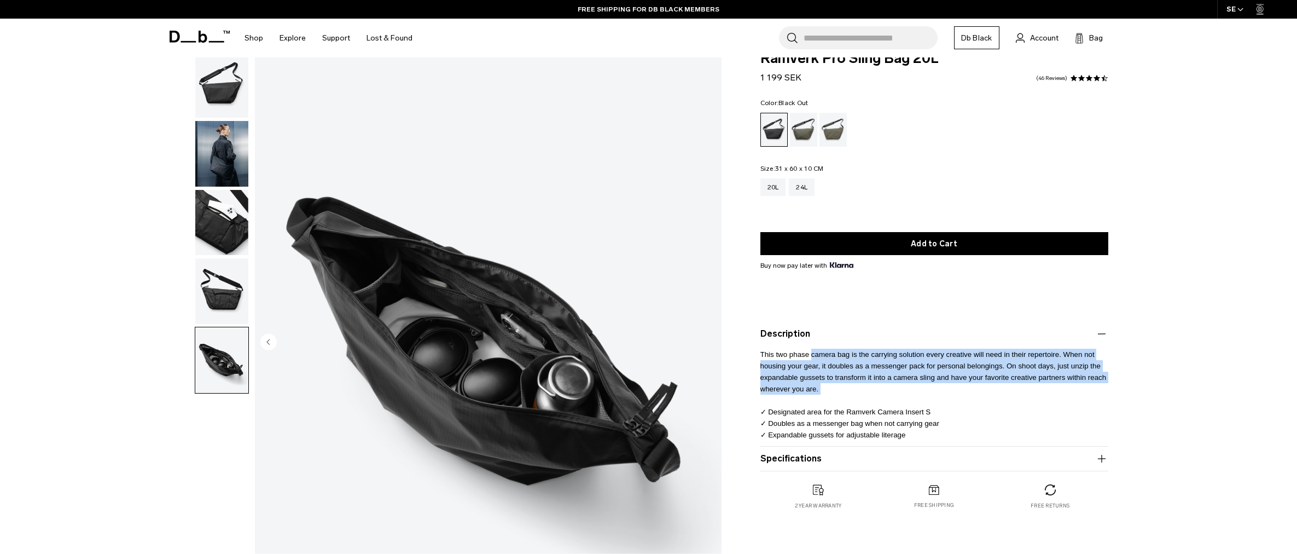
drag, startPoint x: 814, startPoint y: 355, endPoint x: 837, endPoint y: 381, distance: 34.5
click at [842, 385] on p "This two phase camera bag is the carrying solution every creative will need in …" at bounding box center [934, 390] width 348 height 100
click at [825, 367] on span "This two phase camera bag is the carrying solution every creative will need in …" at bounding box center [933, 394] width 346 height 89
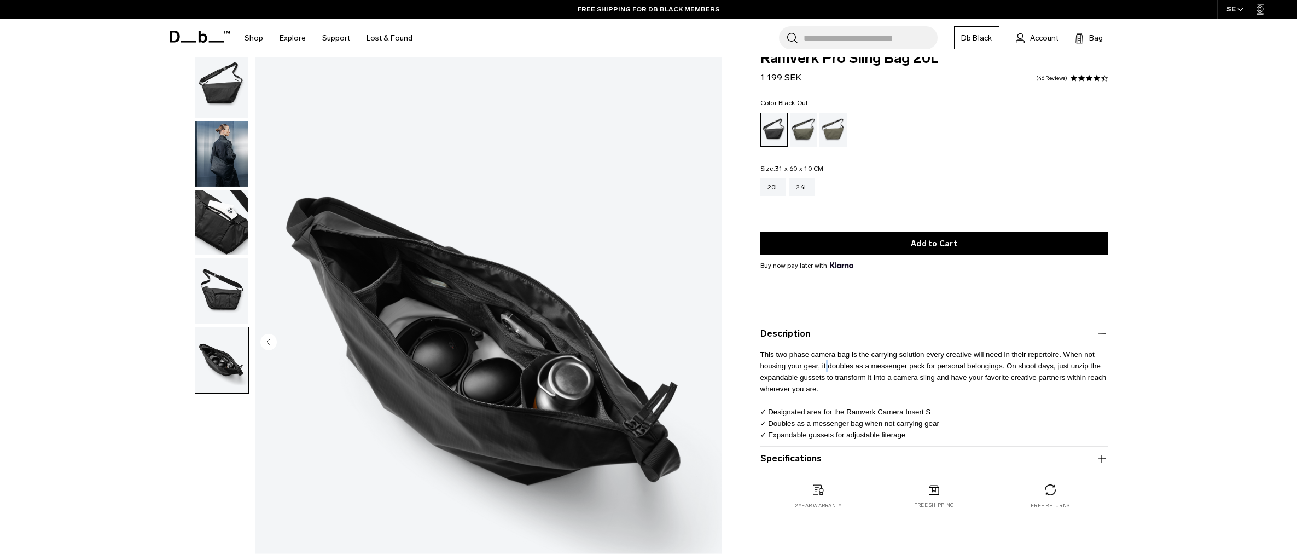
click at [825, 367] on span "This two phase camera bag is the carrying solution every creative will need in …" at bounding box center [933, 394] width 346 height 89
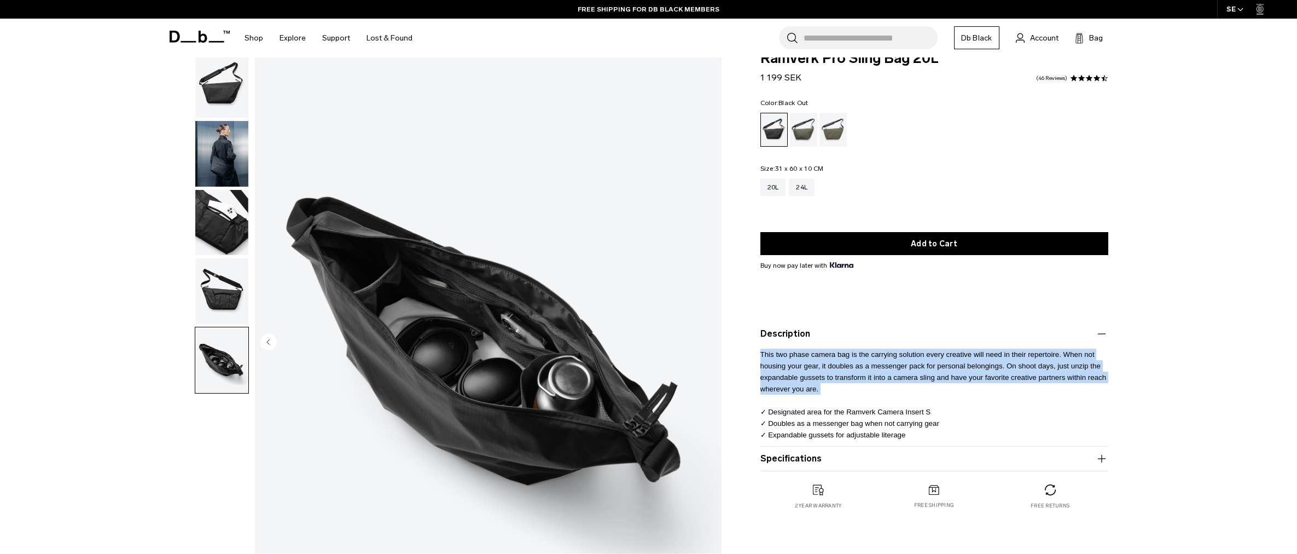
click at [825, 367] on span "This two phase camera bag is the carrying solution every creative will need in …" at bounding box center [933, 394] width 346 height 89
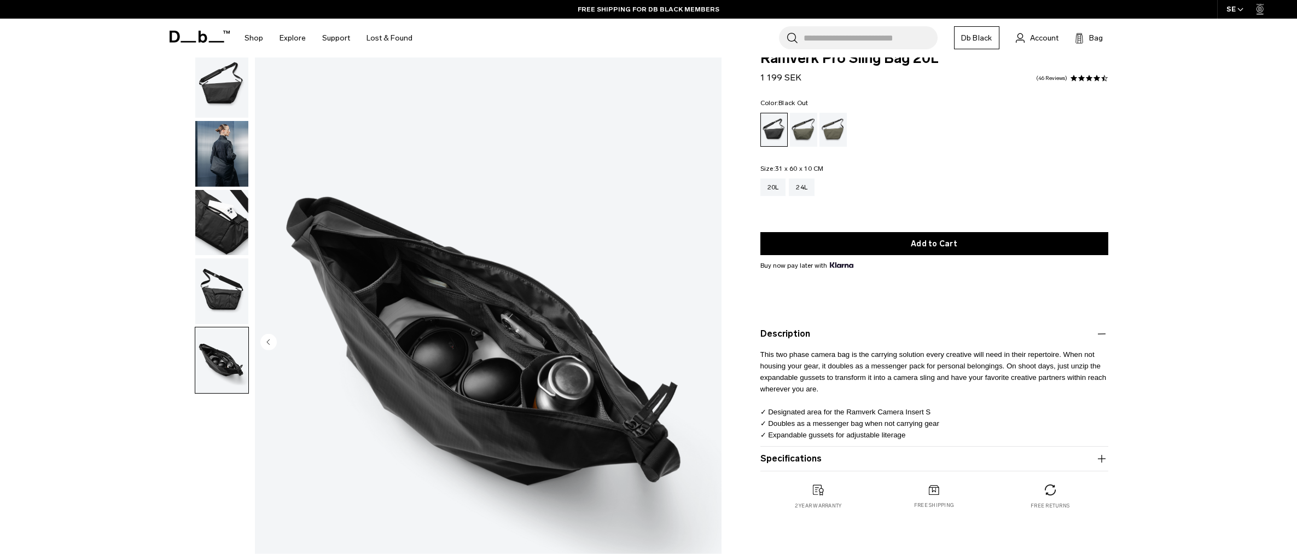
click at [837, 418] on p "This two phase camera bag is the carrying solution every creative will need in …" at bounding box center [934, 390] width 348 height 100
drag, startPoint x: 837, startPoint y: 418, endPoint x: 839, endPoint y: 399, distance: 19.2
click at [839, 399] on p "This two phase camera bag is the carrying solution every creative will need in …" at bounding box center [934, 390] width 348 height 100
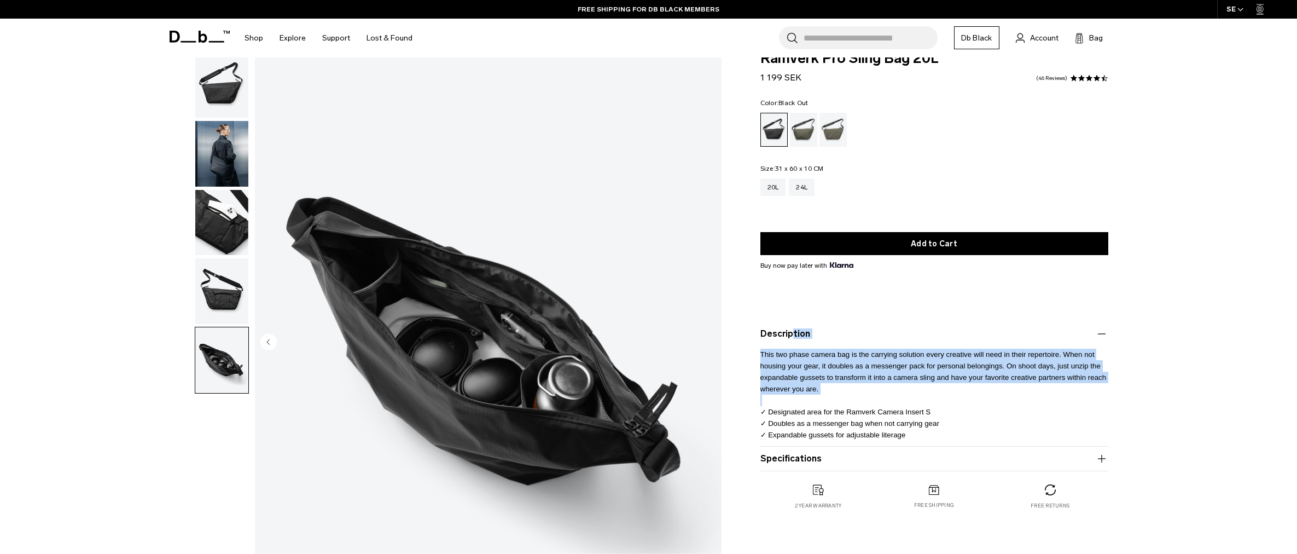
drag, startPoint x: 839, startPoint y: 392, endPoint x: 851, endPoint y: 334, distance: 58.7
click at [851, 334] on product-accordion "Description This two phase camera bag is the carrying solution every creative w…" at bounding box center [934, 384] width 348 height 125
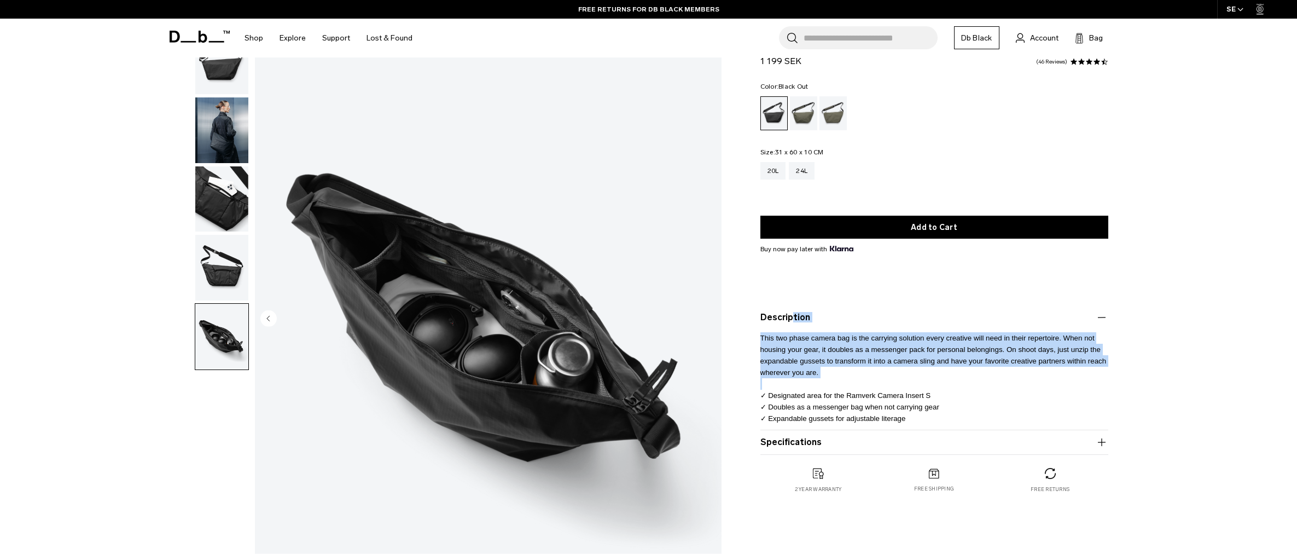
scroll to position [49, 0]
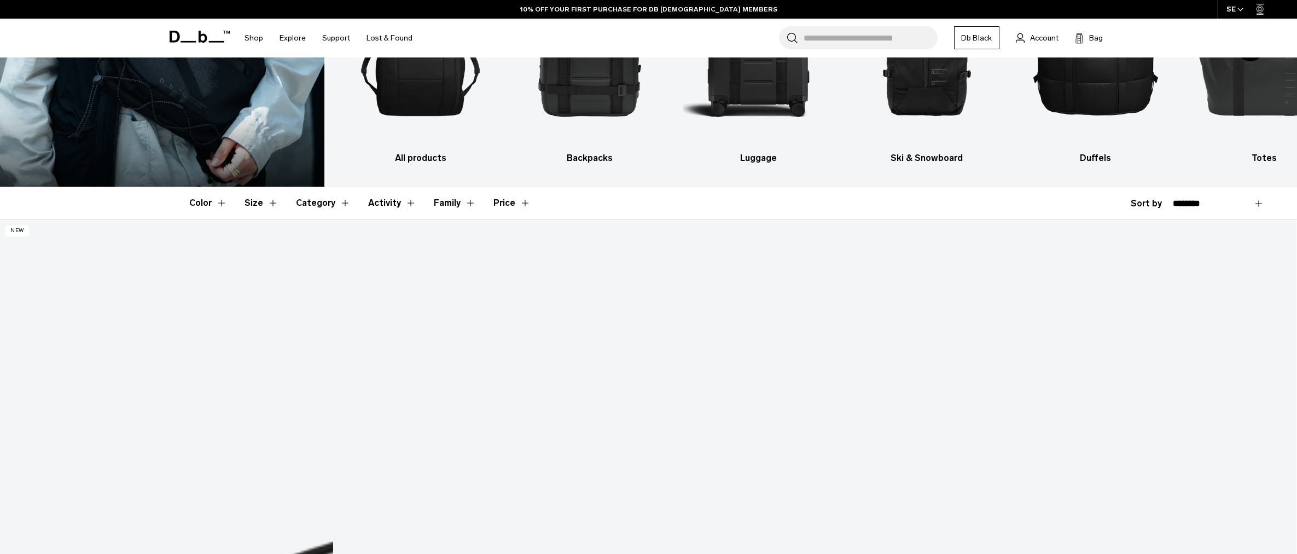
scroll to position [153, 0]
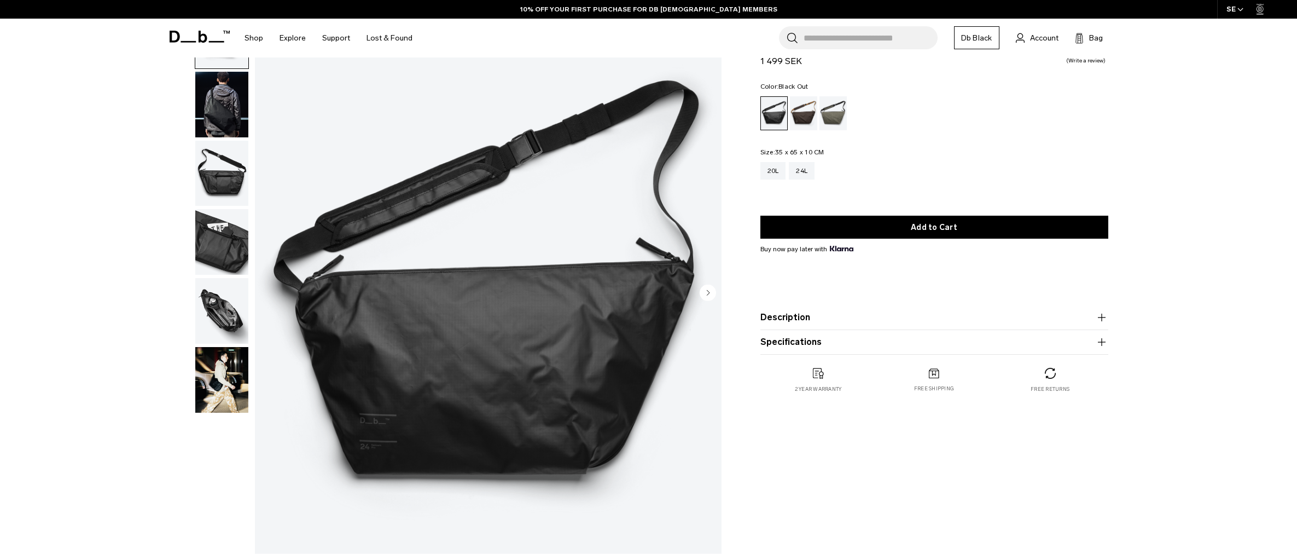
scroll to position [72, 0]
click at [819, 350] on product-accordion "Specifications Volume 24 Litres Dimensions 35 x 65 x 10 CM (H x W x D) Weight 0…" at bounding box center [934, 342] width 348 height 25
click at [782, 336] on button "Specifications" at bounding box center [934, 341] width 348 height 13
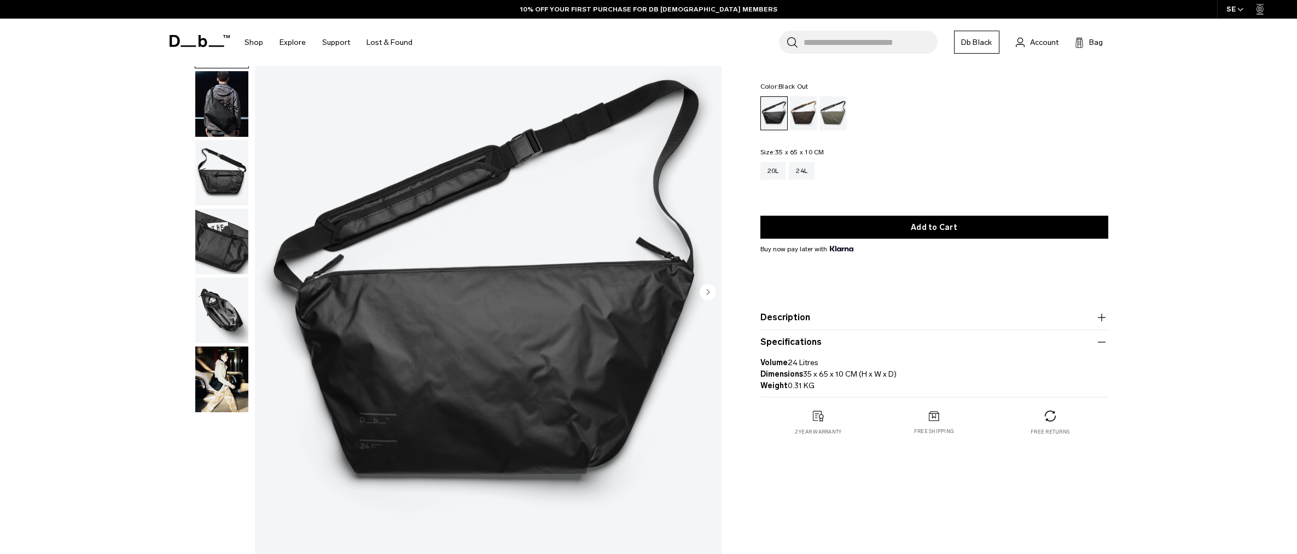
click at [795, 317] on button "Description" at bounding box center [934, 317] width 348 height 13
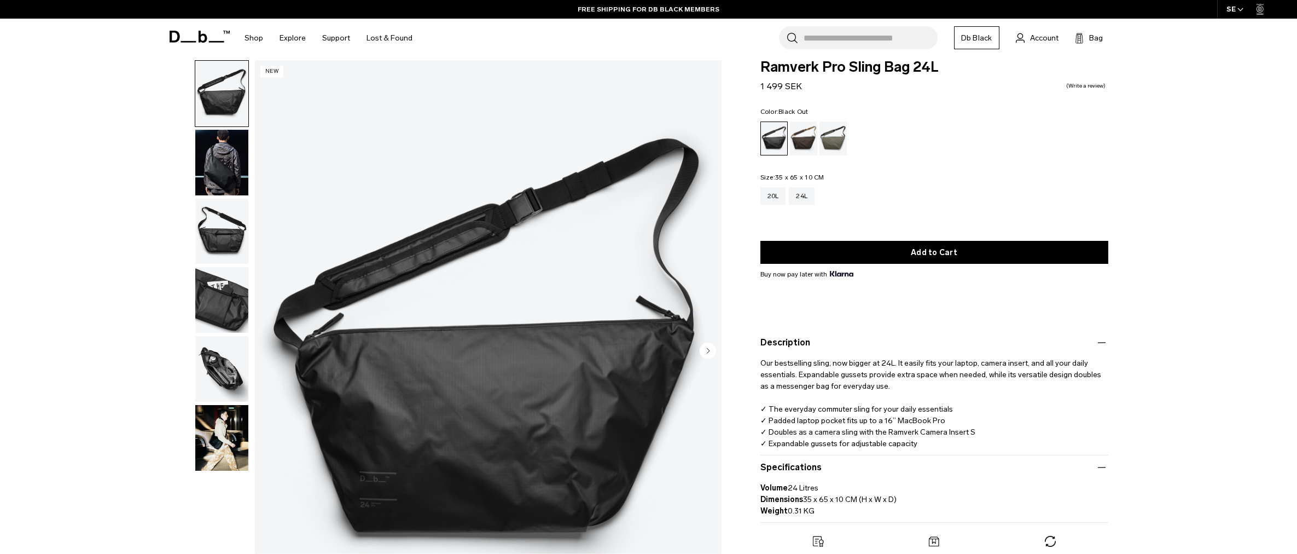
scroll to position [15, 0]
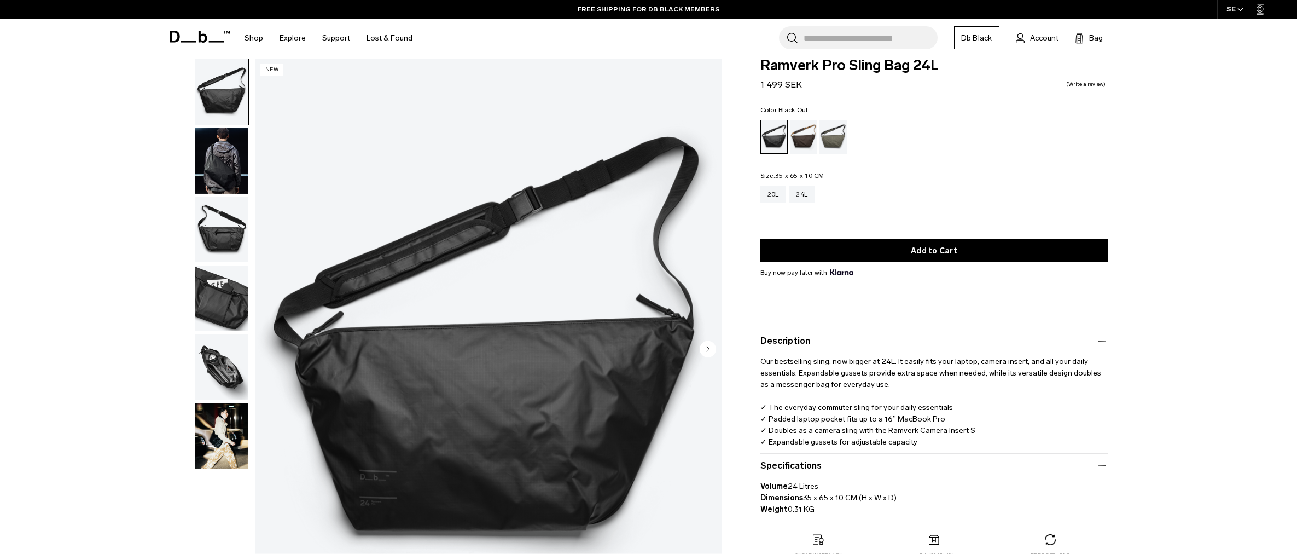
click at [231, 380] on img "button" at bounding box center [221, 367] width 53 height 66
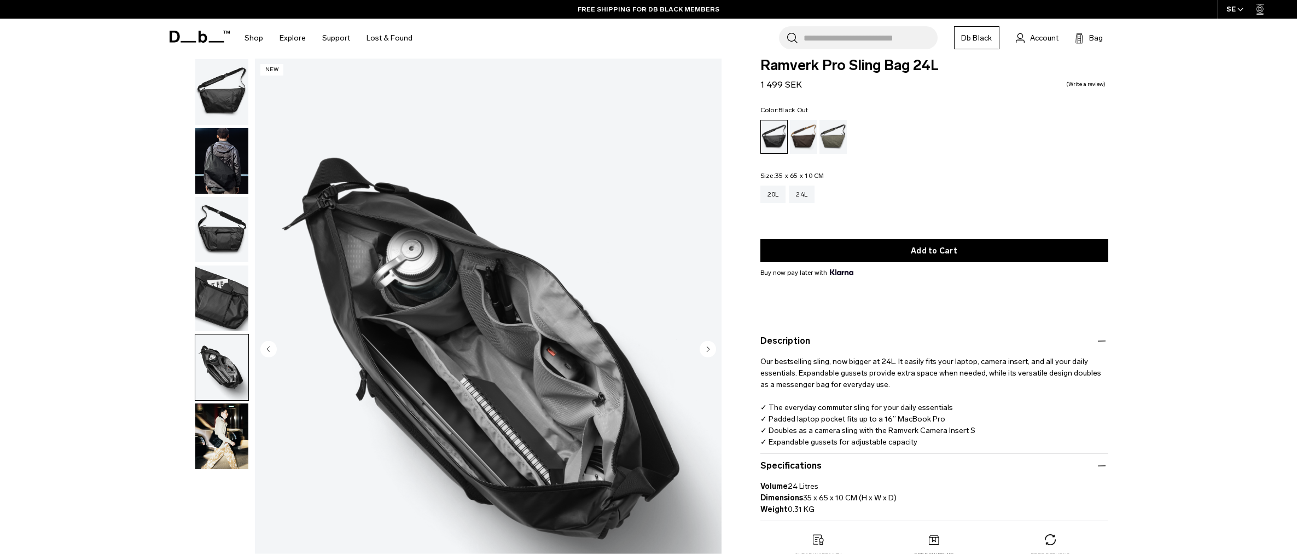
click at [508, 291] on img "5 / 6" at bounding box center [488, 350] width 467 height 583
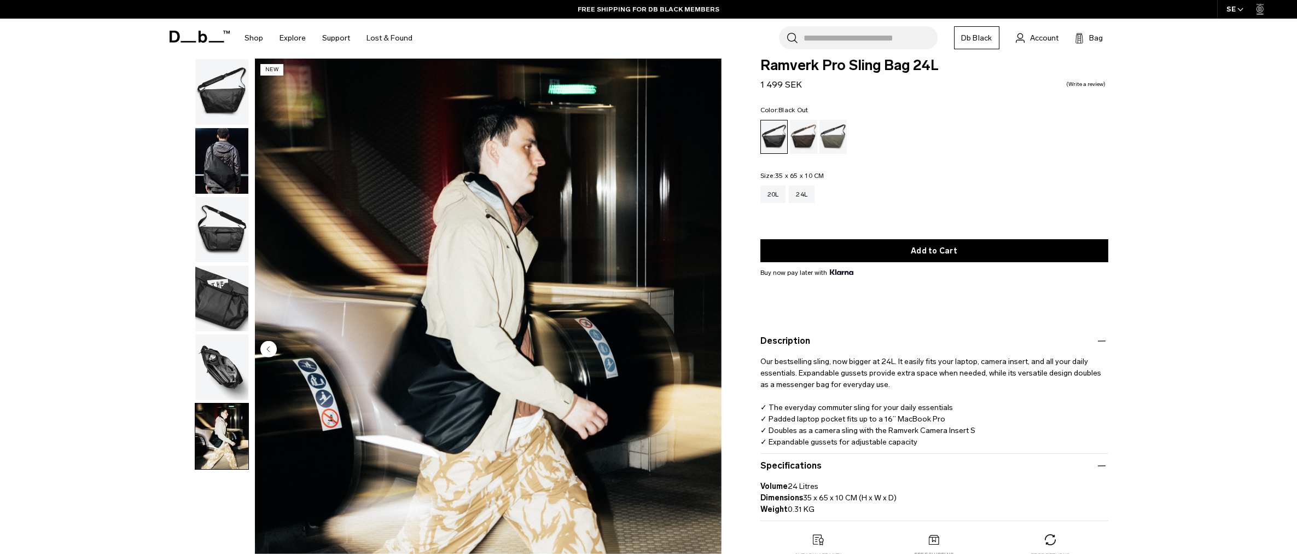
click at [216, 368] on img "button" at bounding box center [221, 367] width 53 height 66
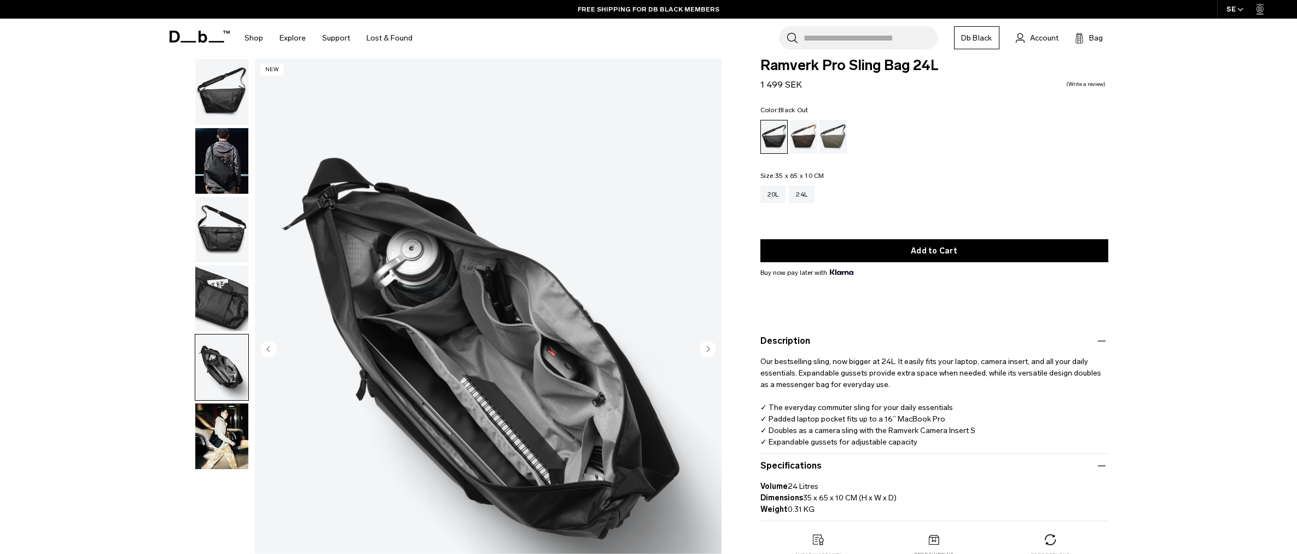
click at [216, 369] on img "button" at bounding box center [221, 367] width 53 height 66
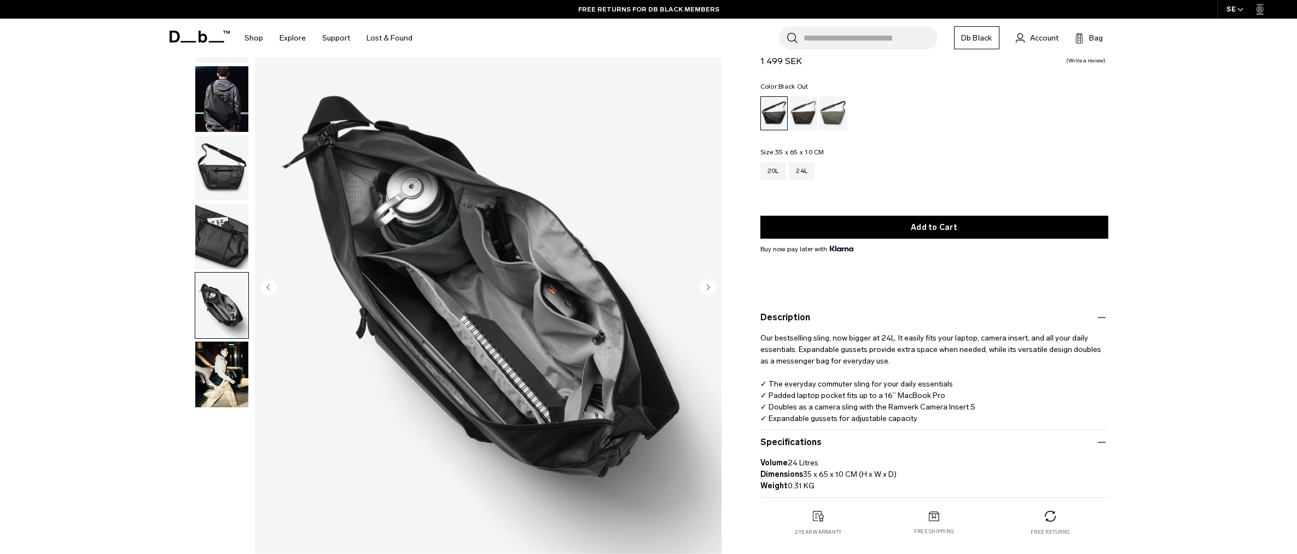
scroll to position [162, 0]
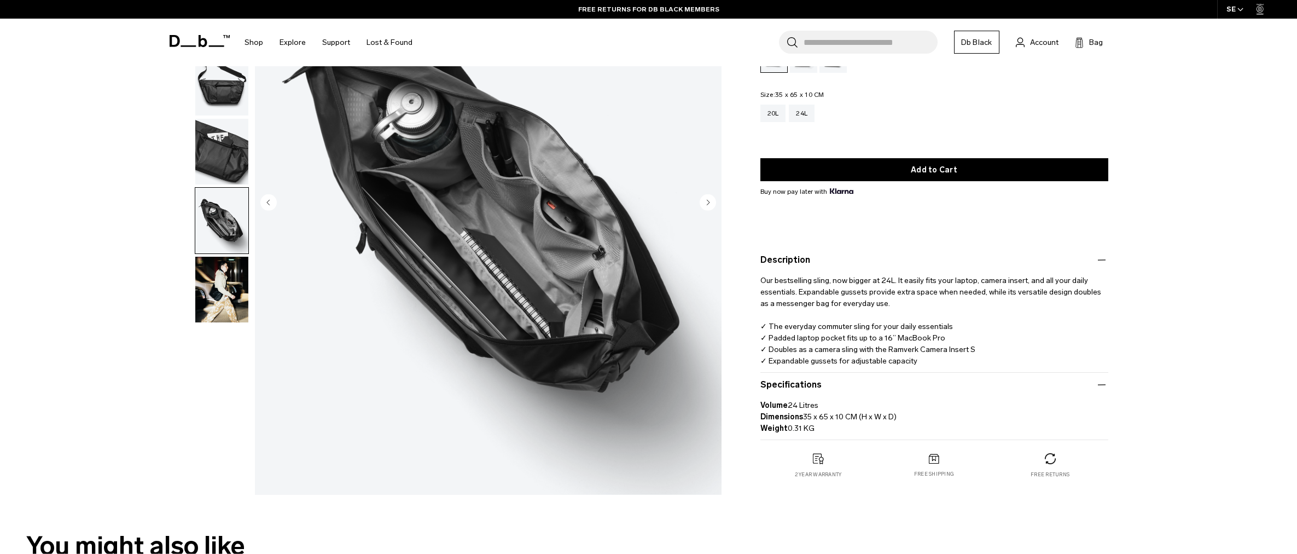
click at [404, 252] on img "5 / 6" at bounding box center [488, 203] width 467 height 583
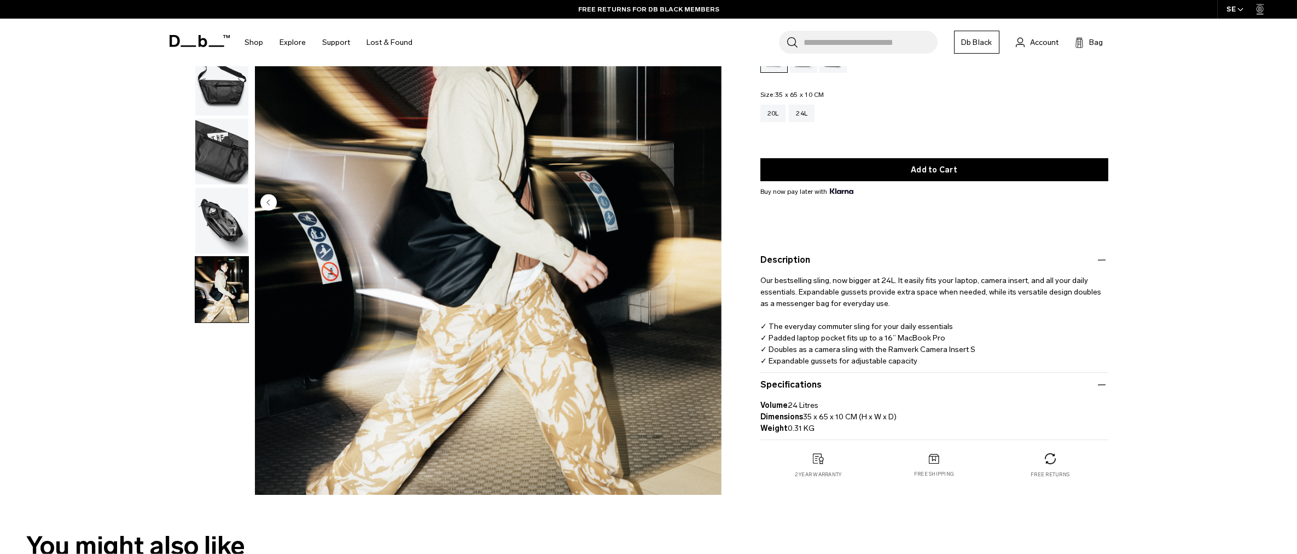
click at [402, 252] on img "6 / 6" at bounding box center [488, 203] width 467 height 583
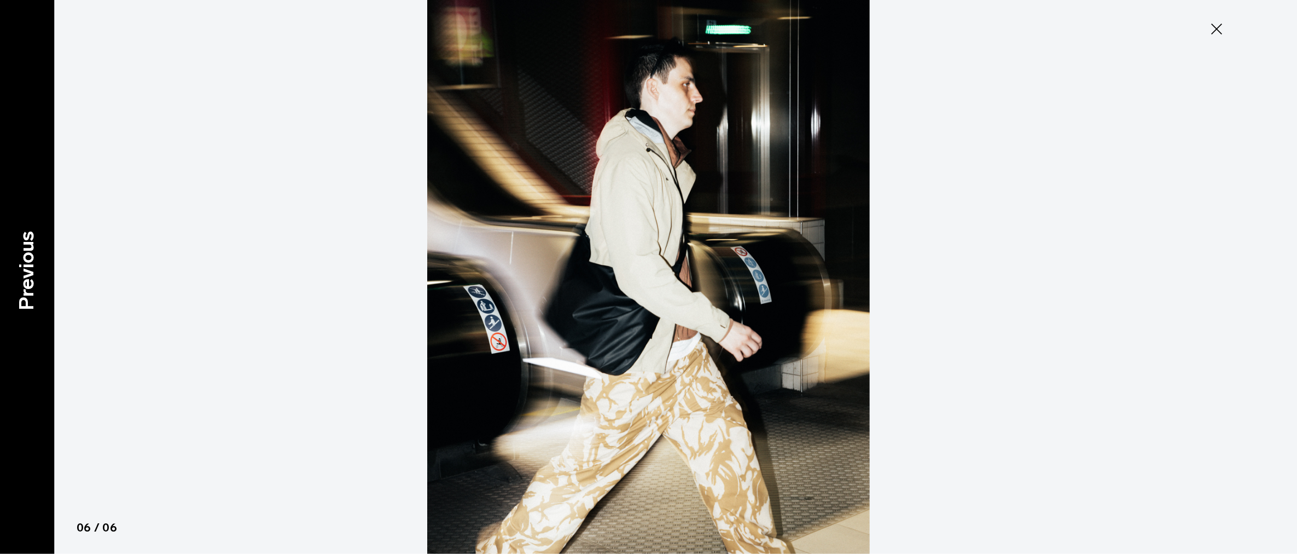
click at [21, 303] on p "Previous" at bounding box center [27, 269] width 30 height 79
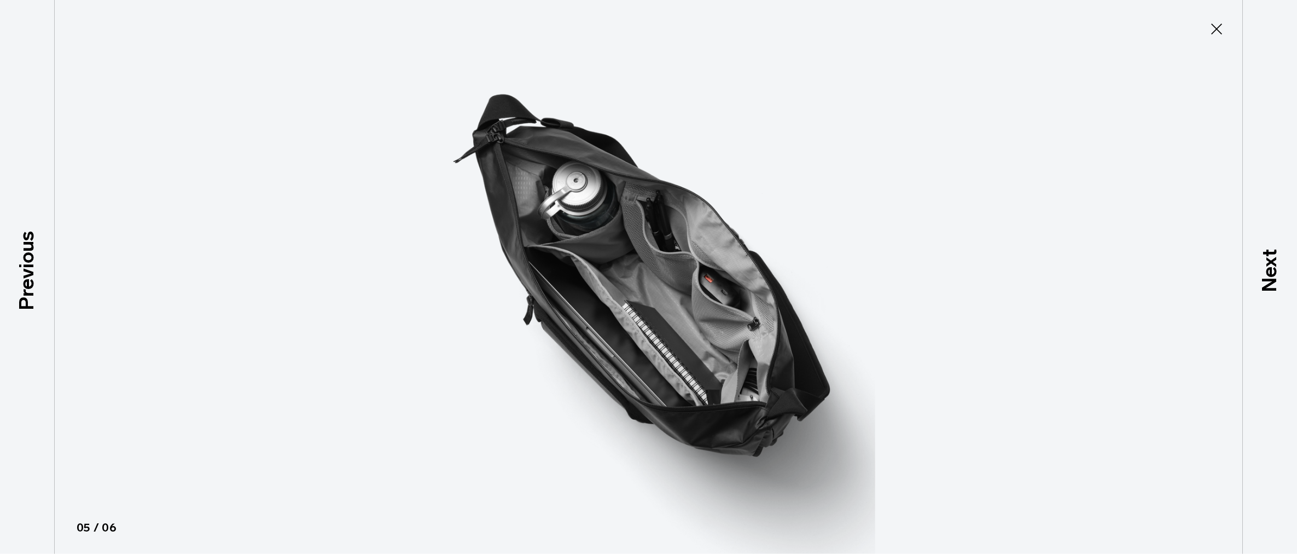
click at [1205, 26] on button "Close" at bounding box center [1216, 29] width 36 height 23
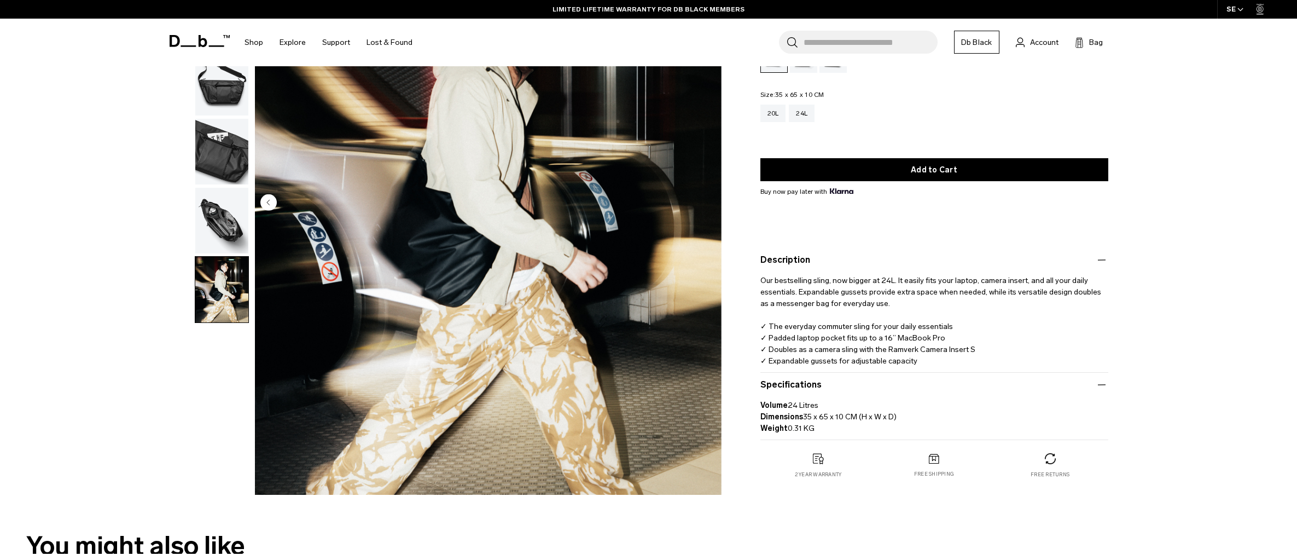
scroll to position [0, 0]
